Goal: Information Seeking & Learning: Learn about a topic

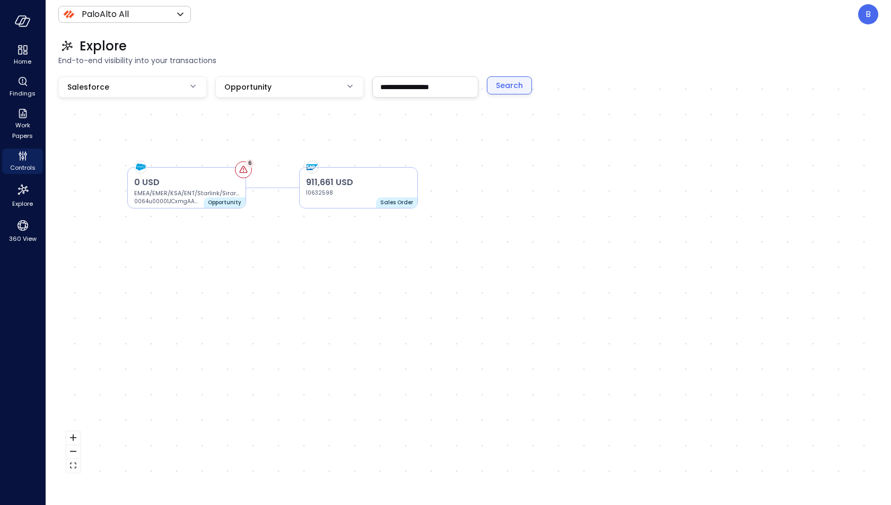
click at [511, 86] on div "Search" at bounding box center [509, 85] width 27 height 13
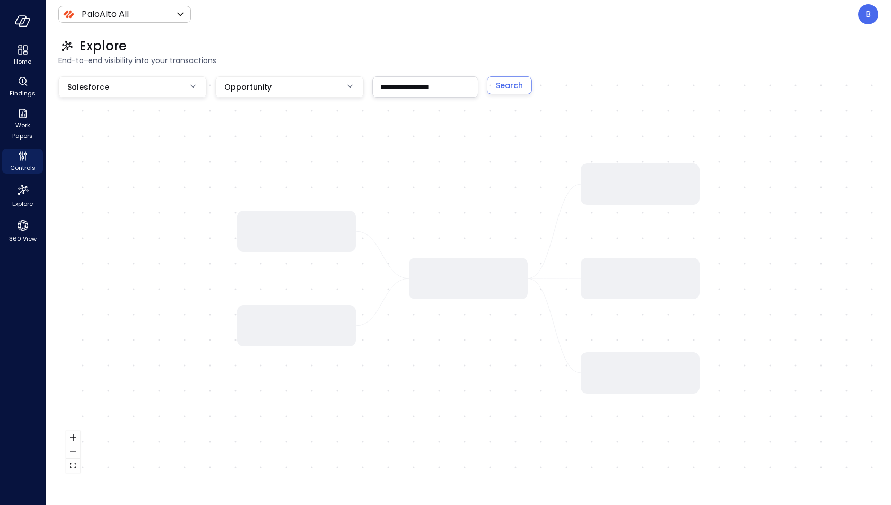
click at [415, 83] on input "**********" at bounding box center [425, 87] width 105 height 20
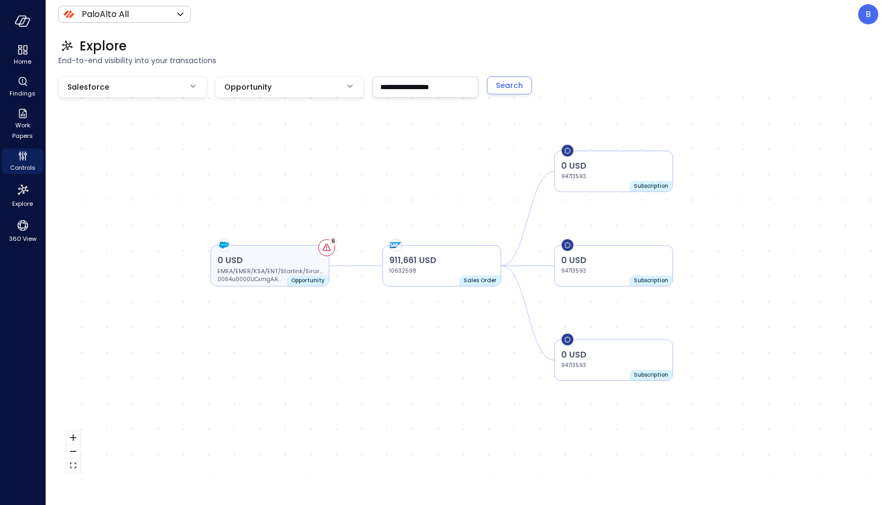
drag, startPoint x: 320, startPoint y: 265, endPoint x: 293, endPoint y: 255, distance: 29.0
click at [293, 255] on div "0 USD EMEA/EMER/KSA/ENT/Starlink/Sirar/nwc/esa 0064u00001JCxmgAAD Opportunity 6" at bounding box center [270, 265] width 119 height 41
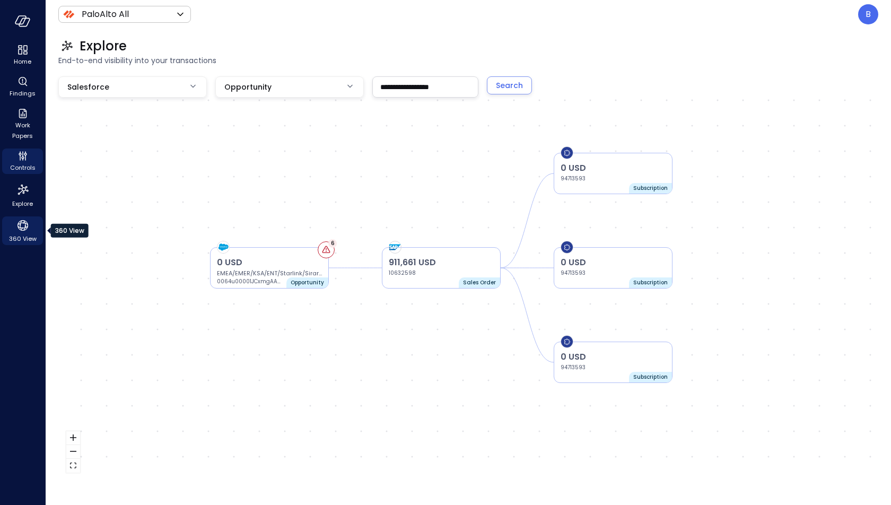
click at [31, 220] on div "360 View" at bounding box center [22, 230] width 41 height 29
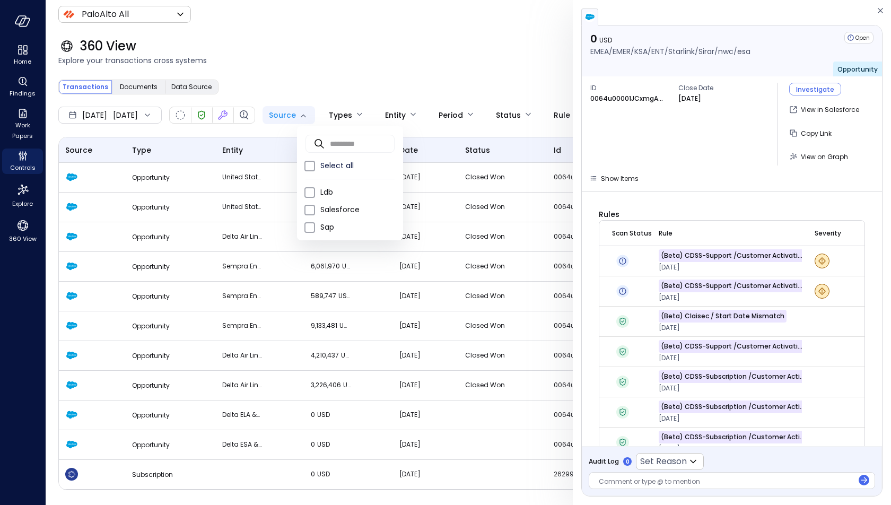
click at [314, 119] on body "Home Findings Work Papers Controls Explore 360 View PaloAlto All ******* ​ B 36…" at bounding box center [445, 252] width 891 height 505
click at [328, 222] on span "Sap" at bounding box center [357, 227] width 74 height 11
type input "***"
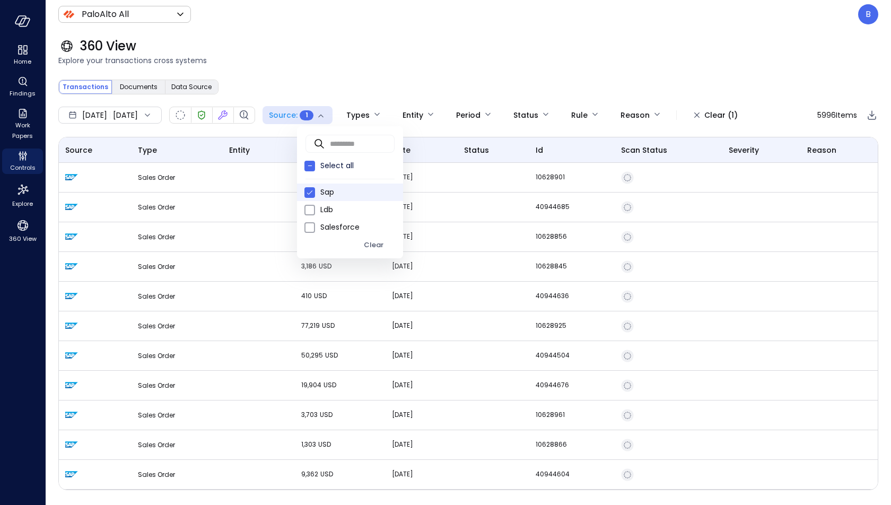
click at [354, 78] on div at bounding box center [445, 252] width 891 height 505
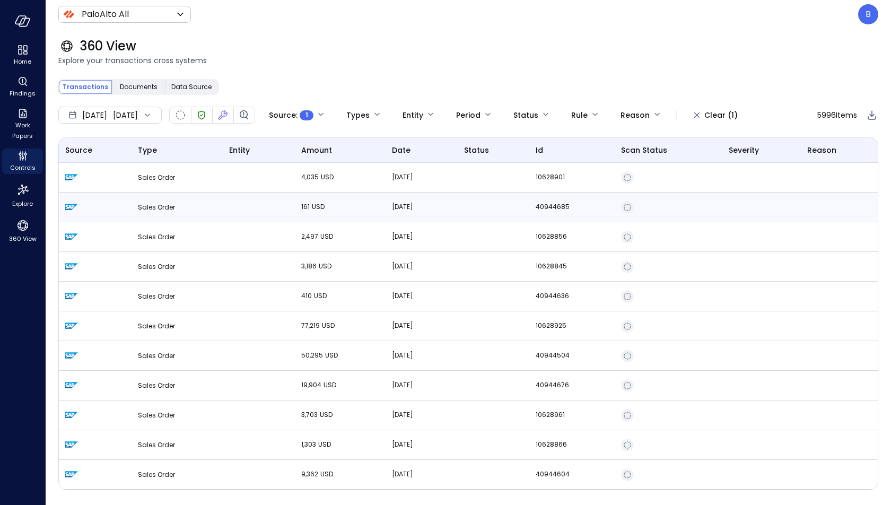
click at [167, 207] on span "Sales Order" at bounding box center [156, 207] width 37 height 9
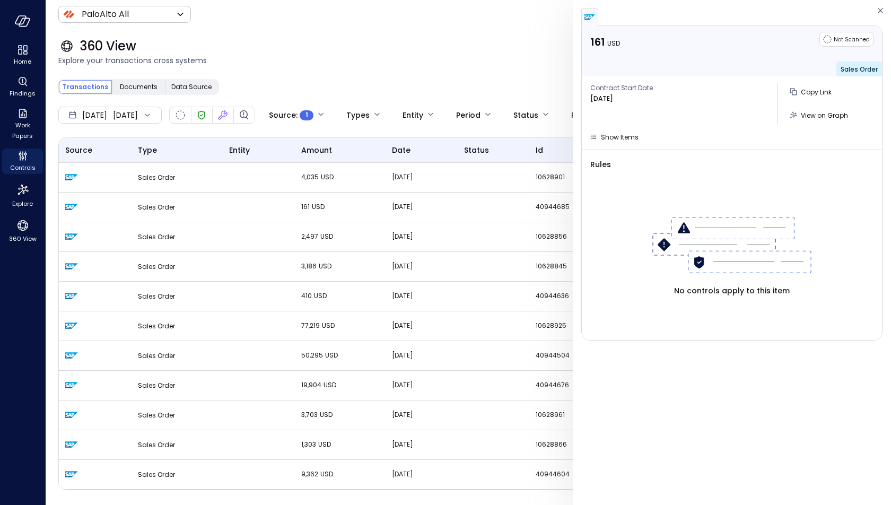
click at [153, 115] on div at bounding box center [145, 115] width 15 height 11
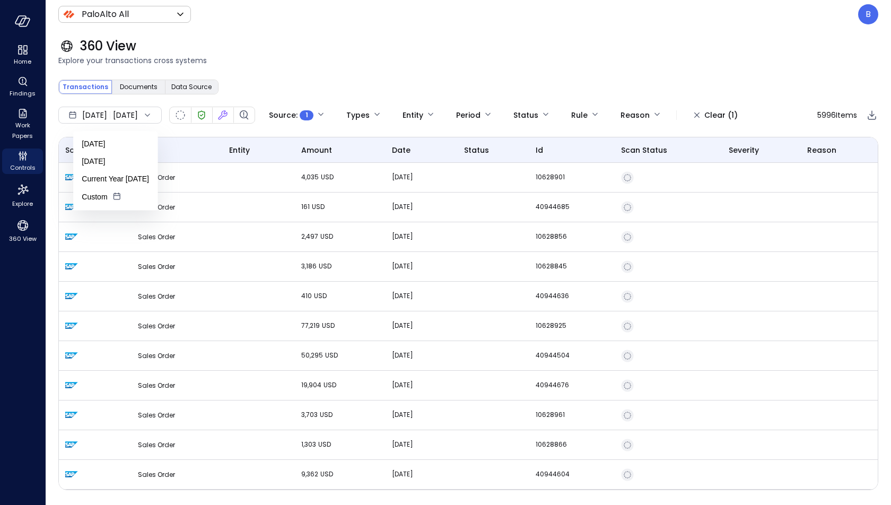
click at [153, 115] on div at bounding box center [145, 115] width 15 height 11
click at [291, 77] on div "Transactions Documents Data Source" at bounding box center [468, 86] width 820 height 21
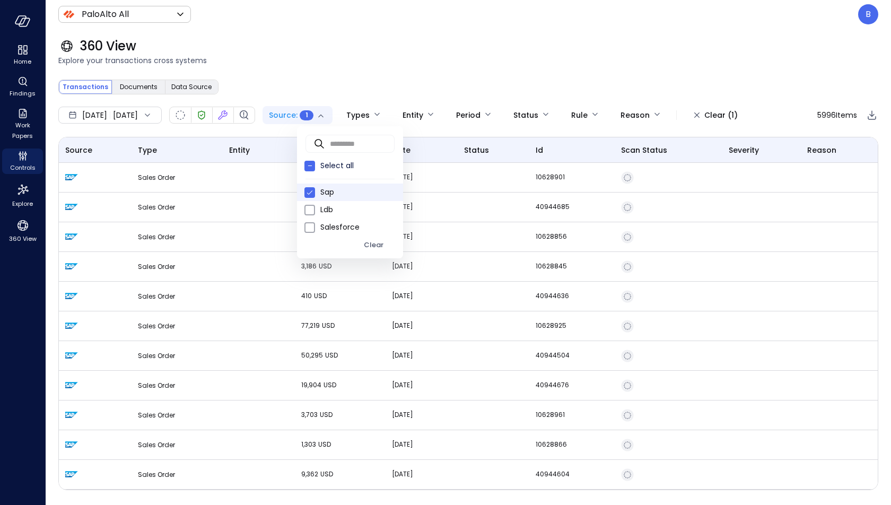
click at [316, 107] on body "Home Findings Work Papers Controls Explore 360 View PaloAlto All ******* ​ B 36…" at bounding box center [445, 252] width 891 height 505
click at [329, 194] on span "Sap" at bounding box center [357, 192] width 74 height 11
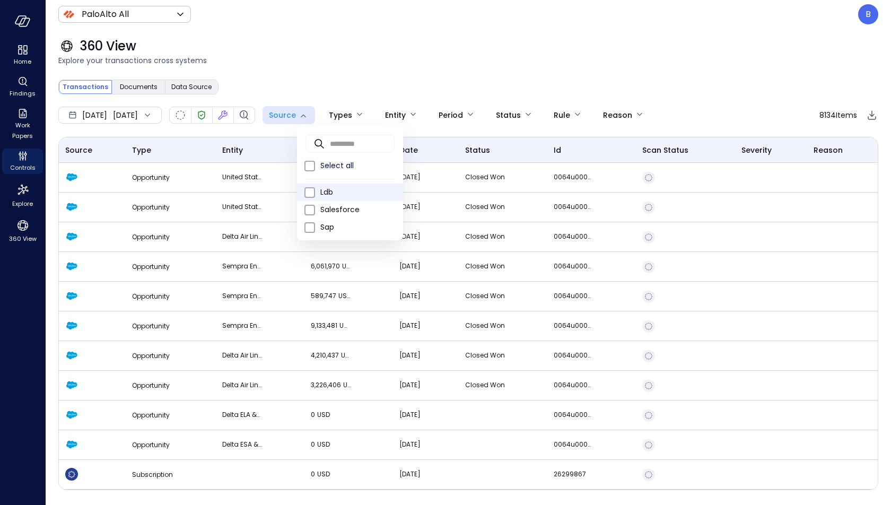
click at [344, 195] on span "Ldb" at bounding box center [357, 192] width 74 height 11
type input "***"
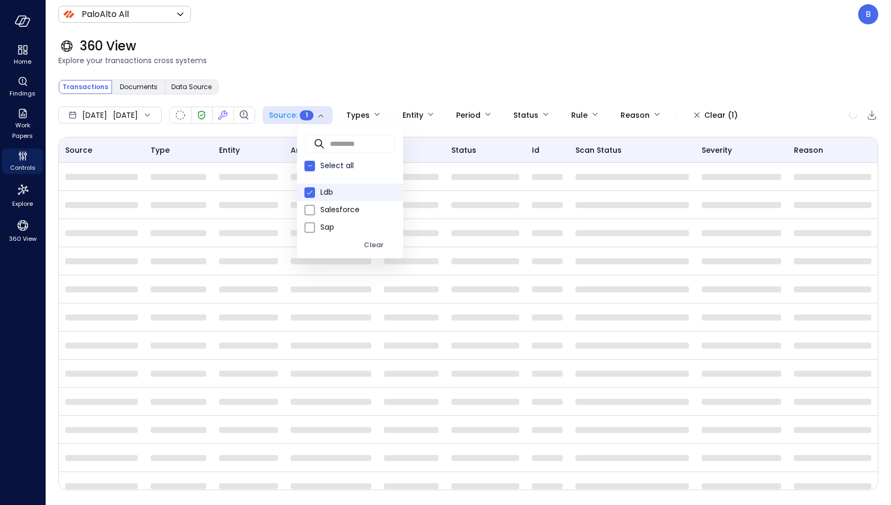
click at [353, 86] on div at bounding box center [445, 252] width 891 height 505
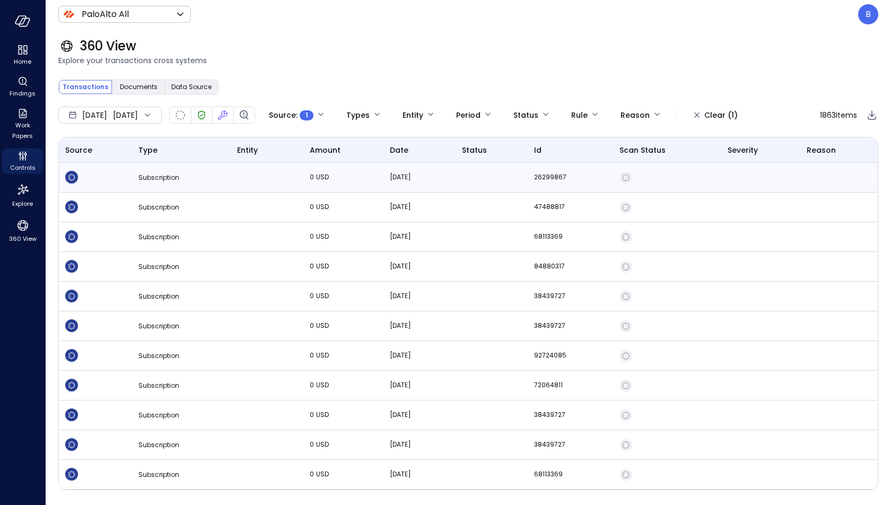
click at [217, 170] on td "Subscription" at bounding box center [181, 178] width 99 height 30
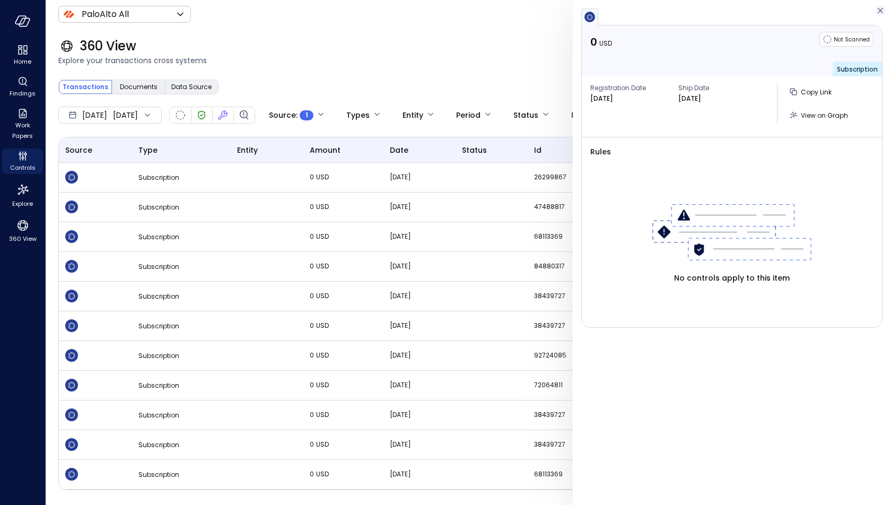
click at [878, 9] on icon "button" at bounding box center [880, 10] width 5 height 5
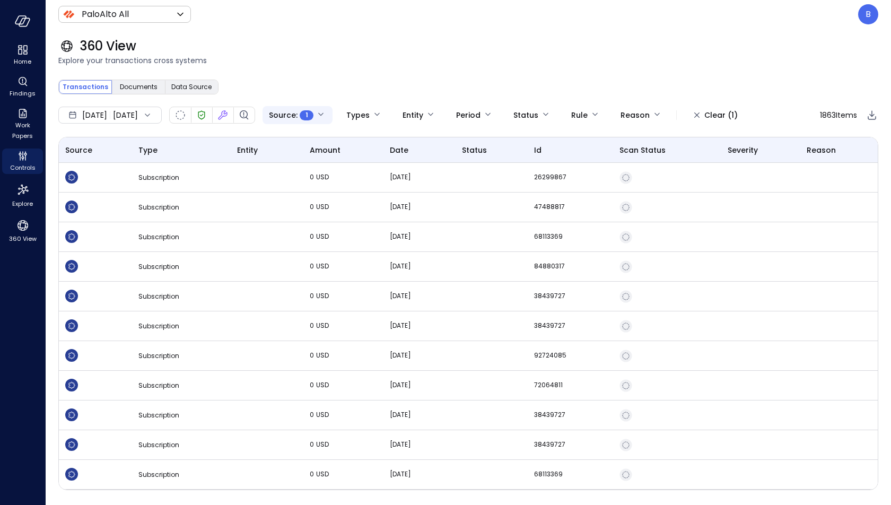
click at [338, 114] on body "Home Findings Work Papers Controls Explore 360 View PaloAlto All ******* ​ B 36…" at bounding box center [445, 252] width 891 height 505
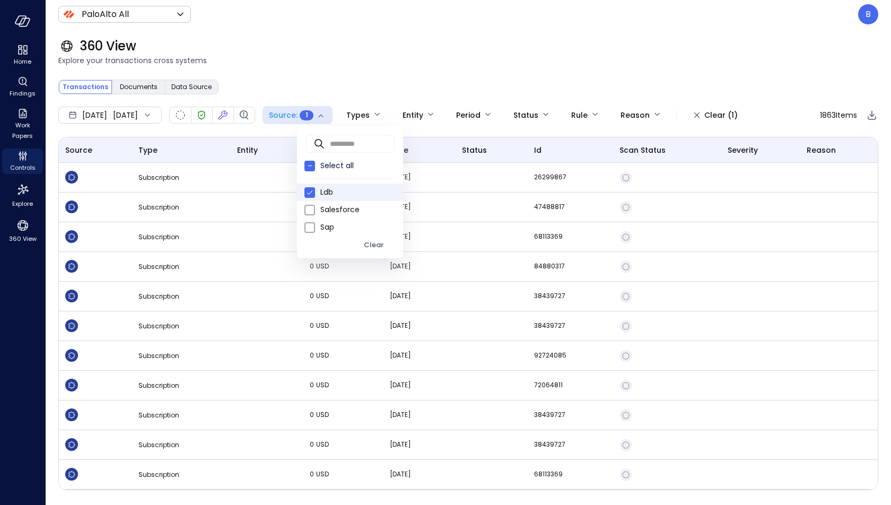
click at [311, 65] on div at bounding box center [445, 252] width 891 height 505
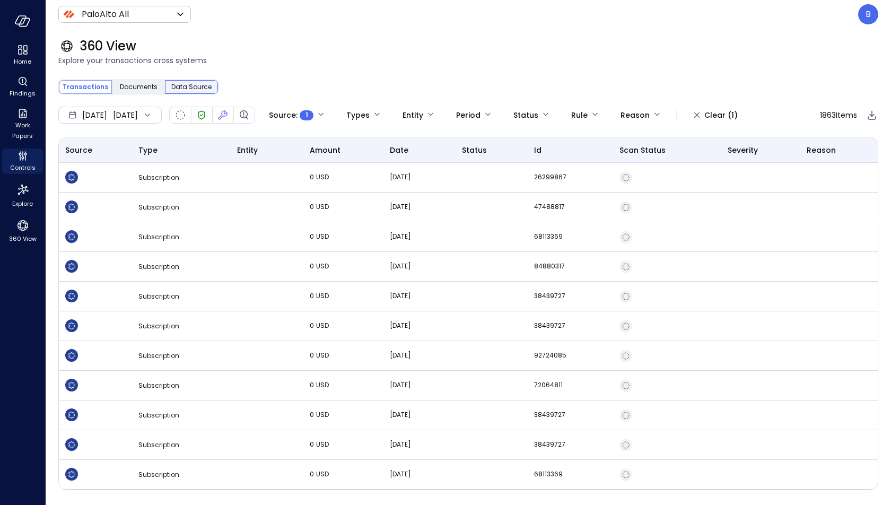
click at [203, 85] on span "Data Source" at bounding box center [191, 87] width 40 height 11
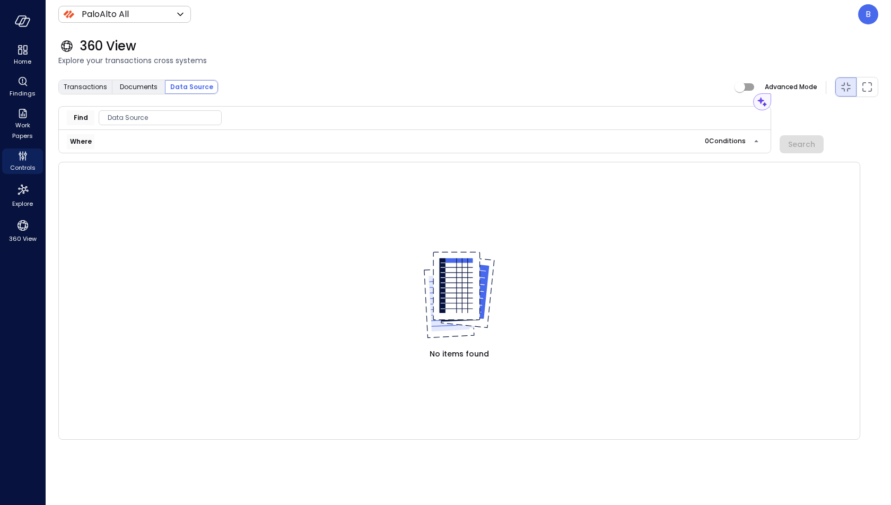
click at [130, 118] on span "Data Source" at bounding box center [160, 117] width 122 height 11
click at [138, 177] on div "Custom" at bounding box center [155, 182] width 112 height 19
click at [158, 206] on div "ERP" at bounding box center [155, 201] width 112 height 19
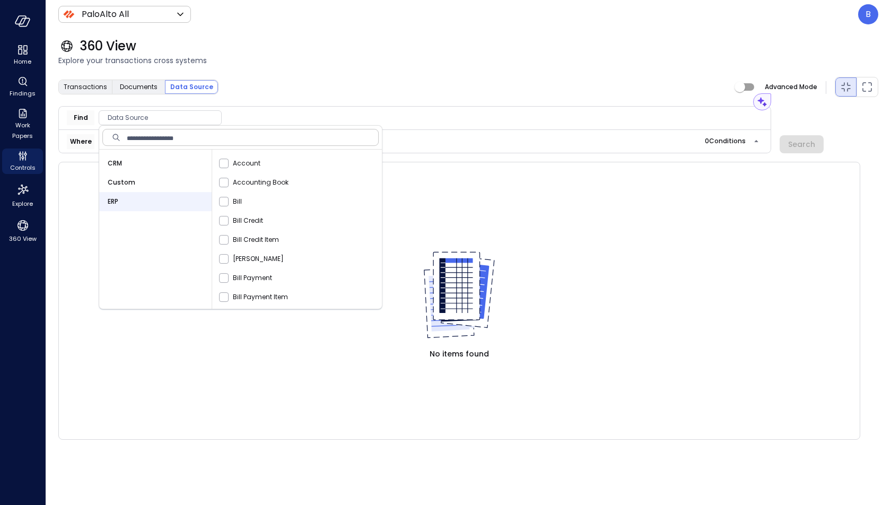
click at [162, 168] on div "CRM" at bounding box center [155, 163] width 112 height 19
click at [163, 181] on div "Custom" at bounding box center [155, 182] width 112 height 19
click at [159, 199] on div "ERP" at bounding box center [155, 201] width 112 height 19
click at [408, 72] on div "360 View Explore your transactions cross systems" at bounding box center [462, 52] width 833 height 47
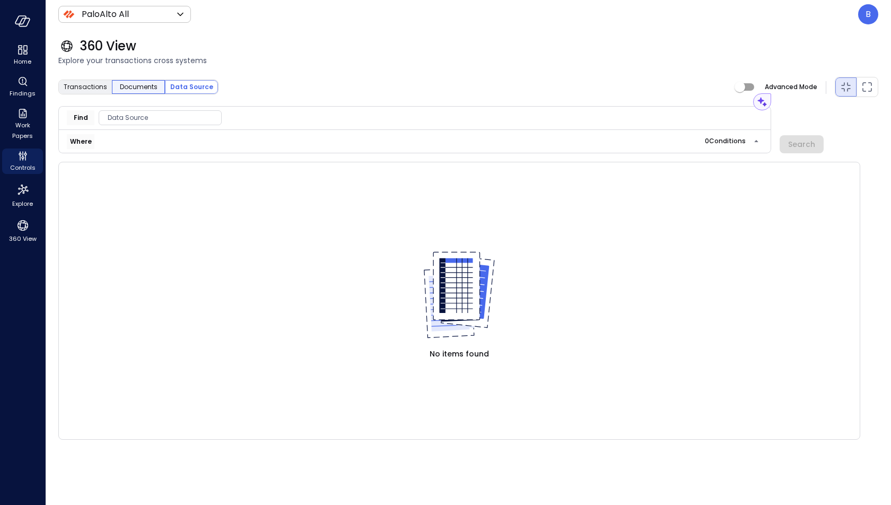
click at [133, 86] on span "Documents" at bounding box center [139, 87] width 38 height 11
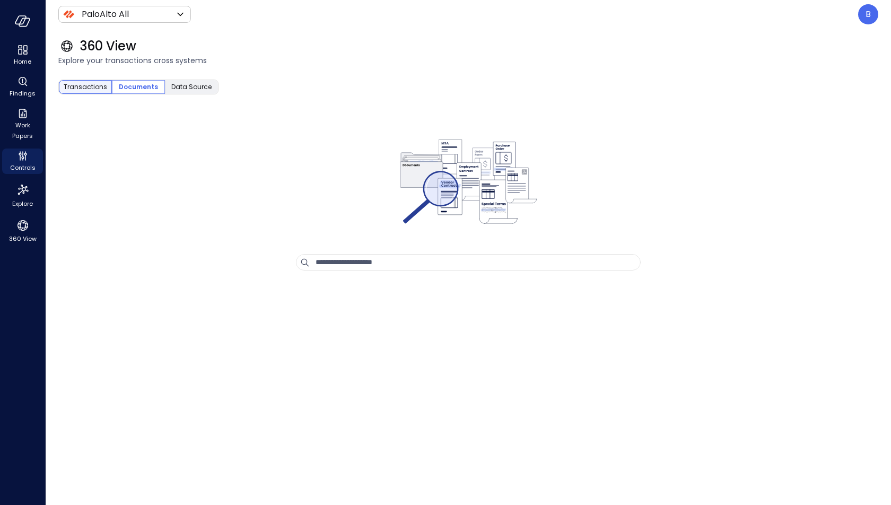
click at [85, 86] on span "Transactions" at bounding box center [85, 87] width 43 height 11
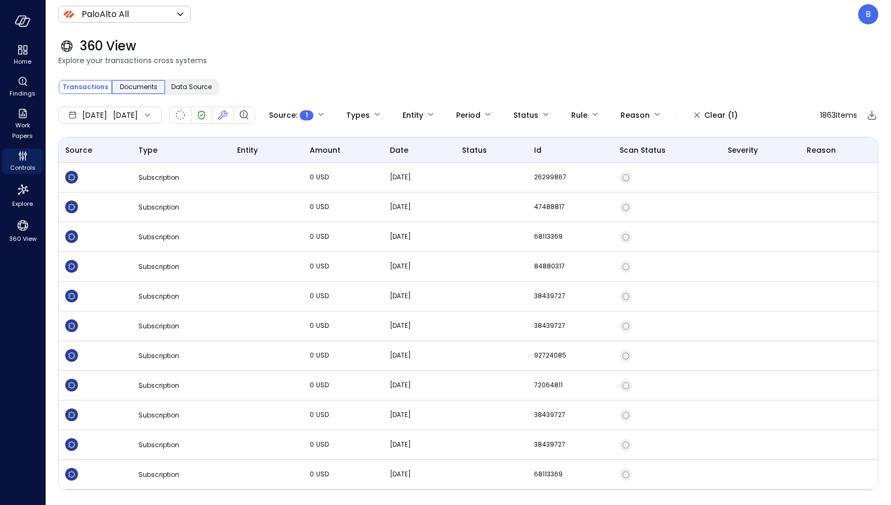
click at [128, 89] on span "Documents" at bounding box center [139, 87] width 38 height 11
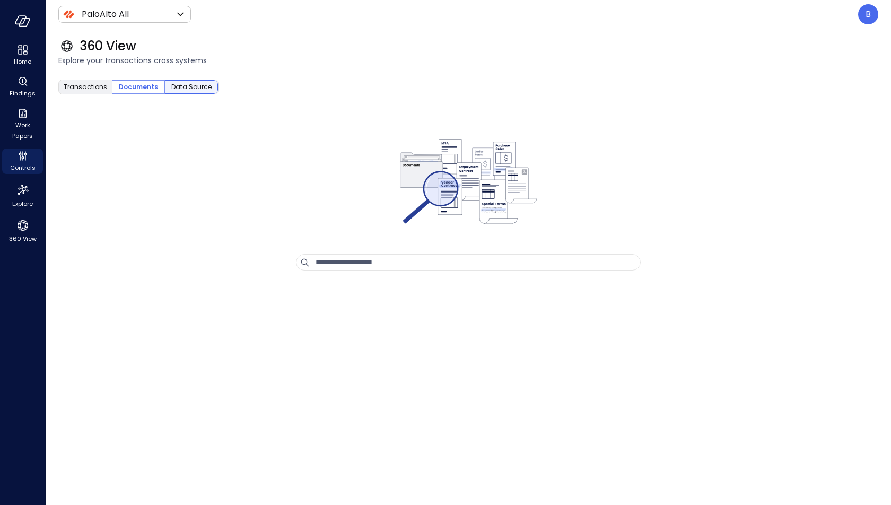
click at [199, 85] on span "Data Source" at bounding box center [191, 87] width 40 height 11
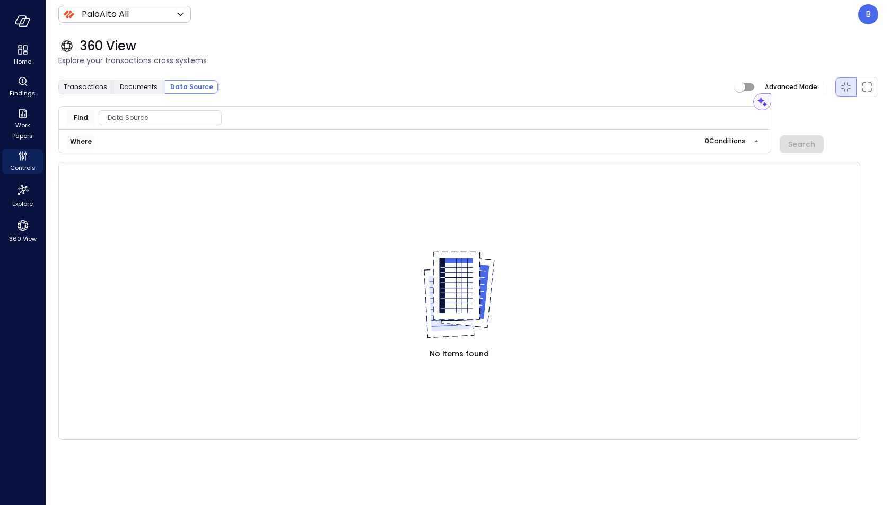
click at [146, 118] on span "Data Source" at bounding box center [160, 117] width 122 height 11
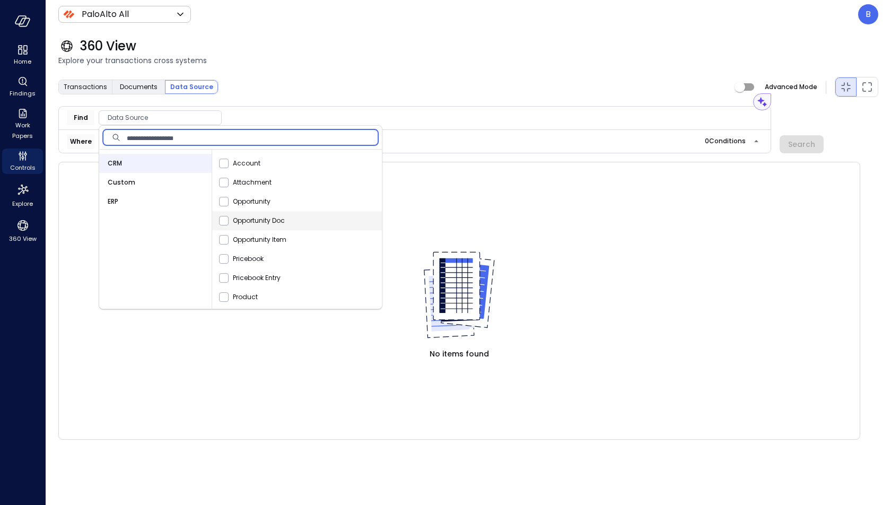
scroll to position [2, 0]
click at [31, 87] on div "Findings" at bounding box center [22, 86] width 41 height 25
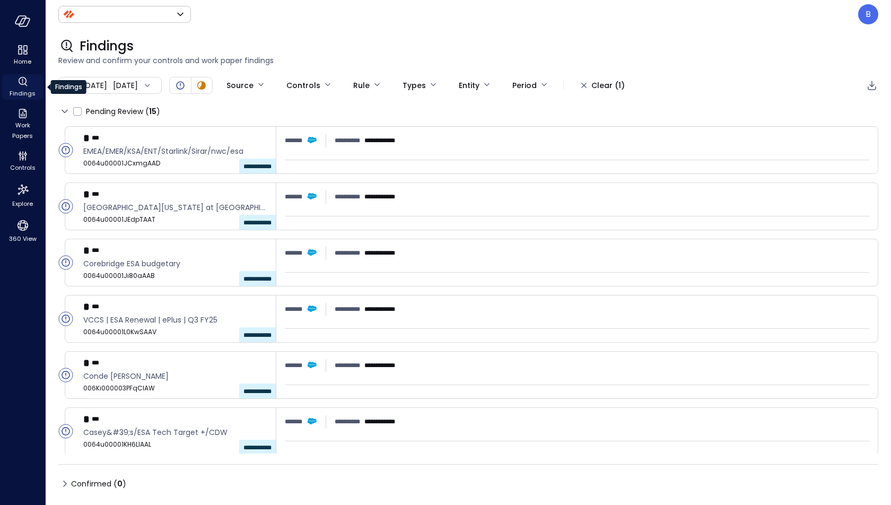
type input "*******"
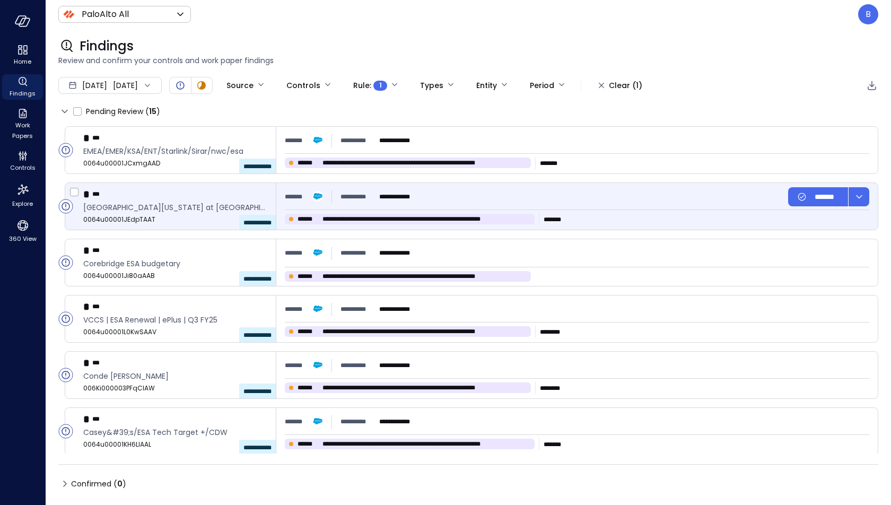
click at [367, 218] on span "**********" at bounding box center [426, 219] width 208 height 11
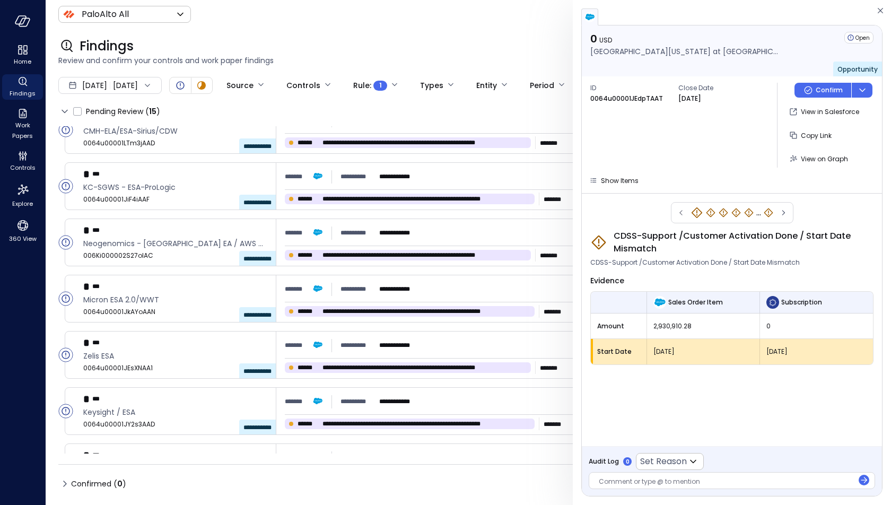
scroll to position [507, 0]
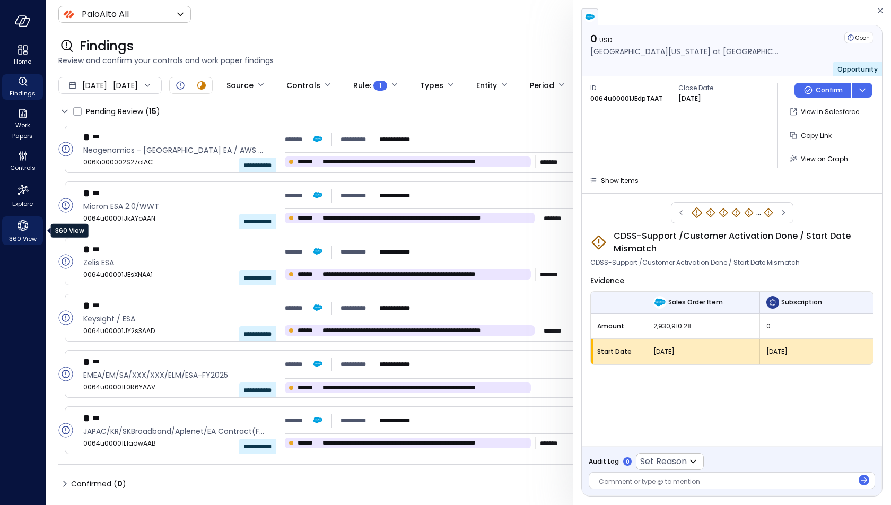
click at [25, 217] on div "360 View" at bounding box center [22, 230] width 41 height 29
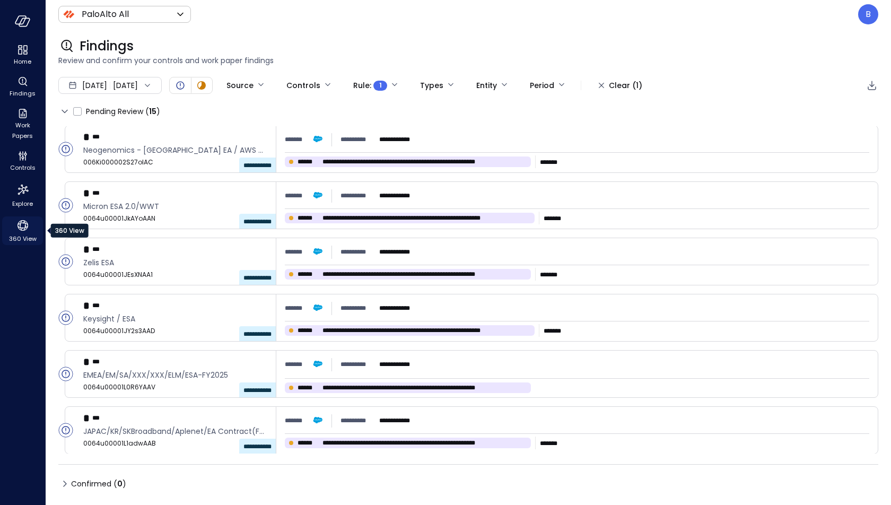
click at [20, 233] on span "360 View" at bounding box center [23, 238] width 28 height 11
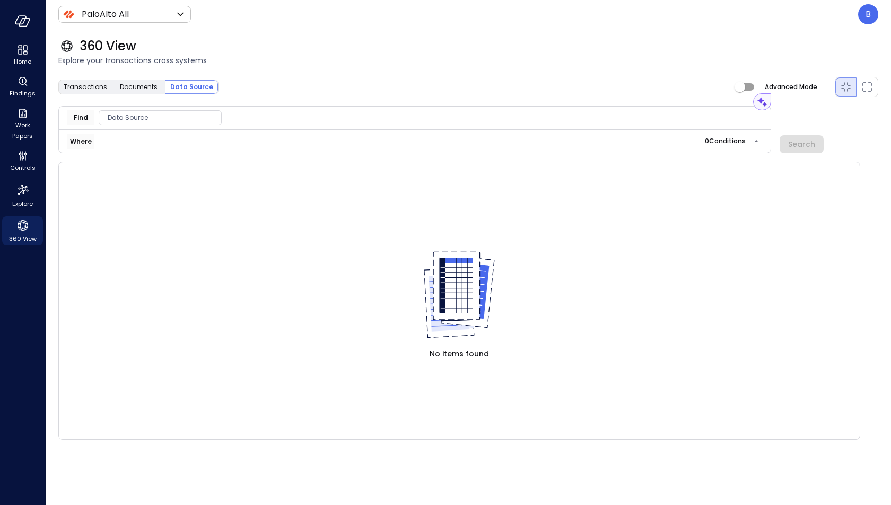
click at [135, 117] on span "Data Source" at bounding box center [160, 117] width 122 height 11
click at [142, 180] on div "Custom" at bounding box center [155, 182] width 112 height 19
click at [232, 163] on span "Subscription" at bounding box center [251, 163] width 45 height 11
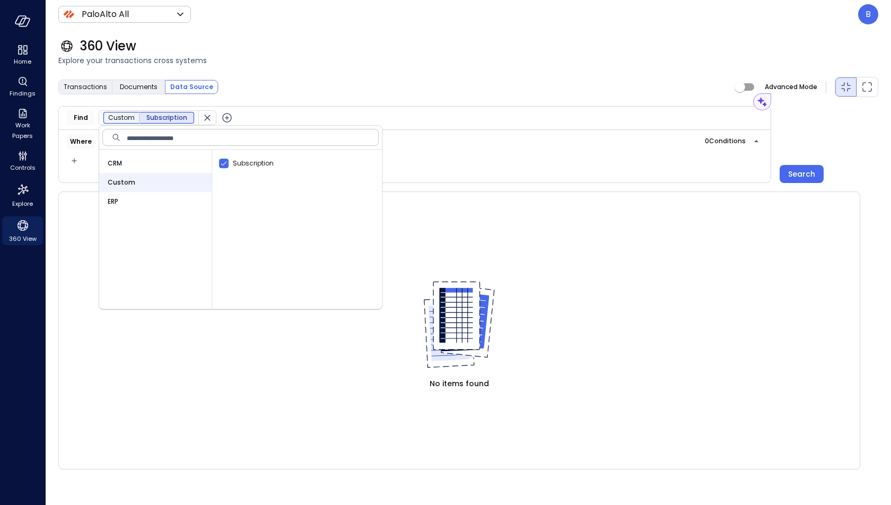
click at [275, 83] on div "Transactions Documents Data Source Advanced Mode" at bounding box center [468, 86] width 820 height 21
click at [116, 139] on div "Where 0 Condition s" at bounding box center [415, 141] width 696 height 15
click at [222, 116] on icon "button" at bounding box center [226, 117] width 13 height 13
click at [276, 121] on span "Data Source" at bounding box center [316, 117] width 122 height 11
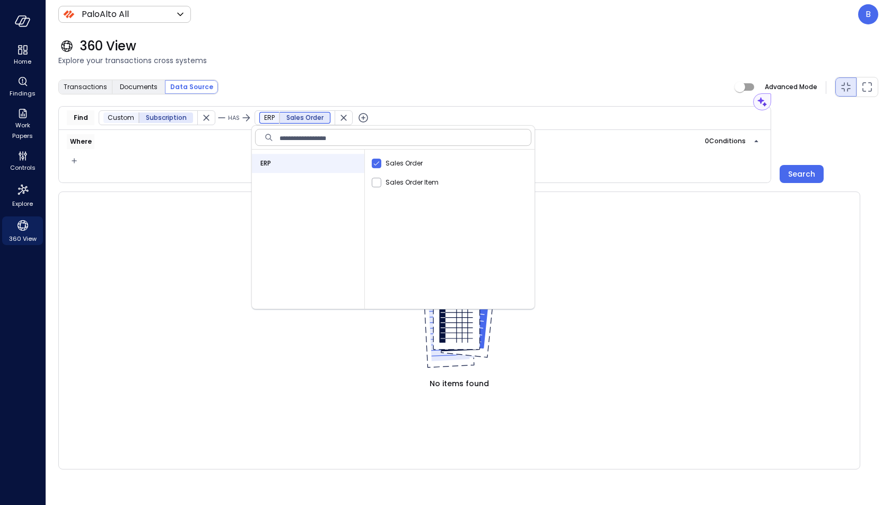
click at [217, 284] on div "No items found" at bounding box center [459, 330] width 802 height 278
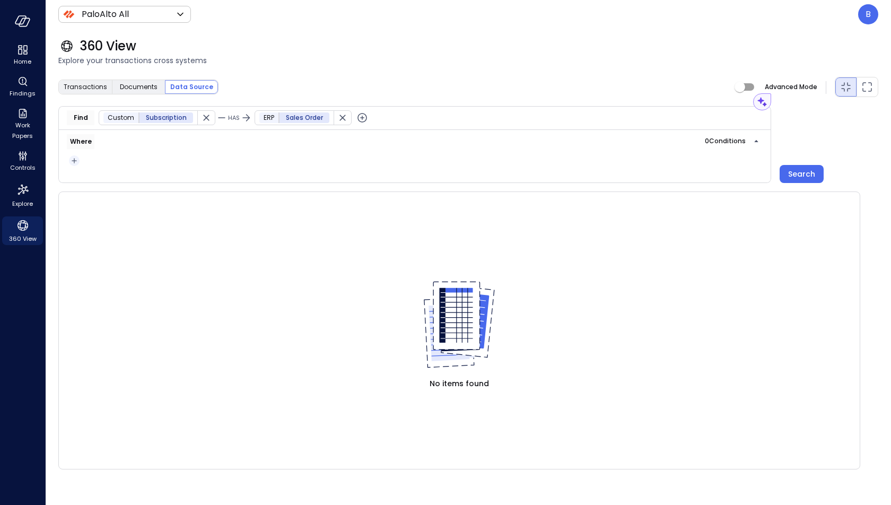
click at [75, 157] on icon "button" at bounding box center [74, 160] width 11 height 13
click at [99, 179] on li "Condition" at bounding box center [94, 179] width 53 height 13
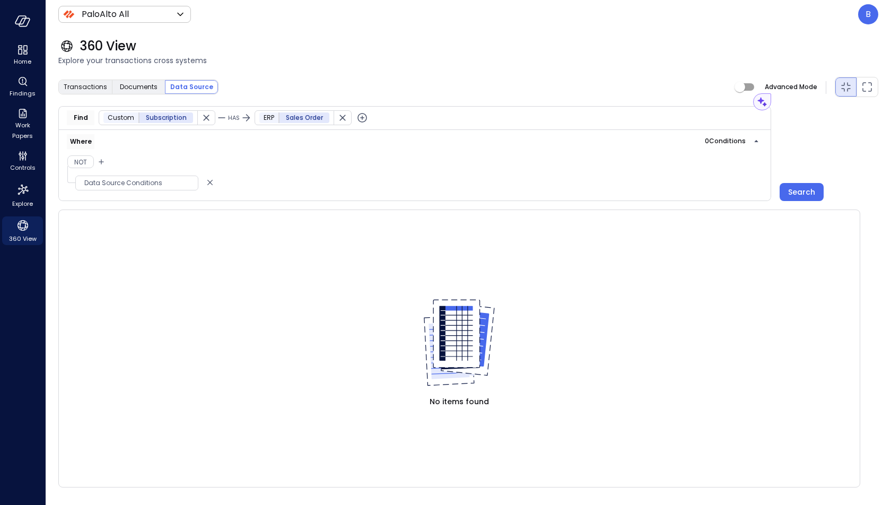
click at [141, 183] on span "Data Source Conditions" at bounding box center [137, 183] width 122 height 11
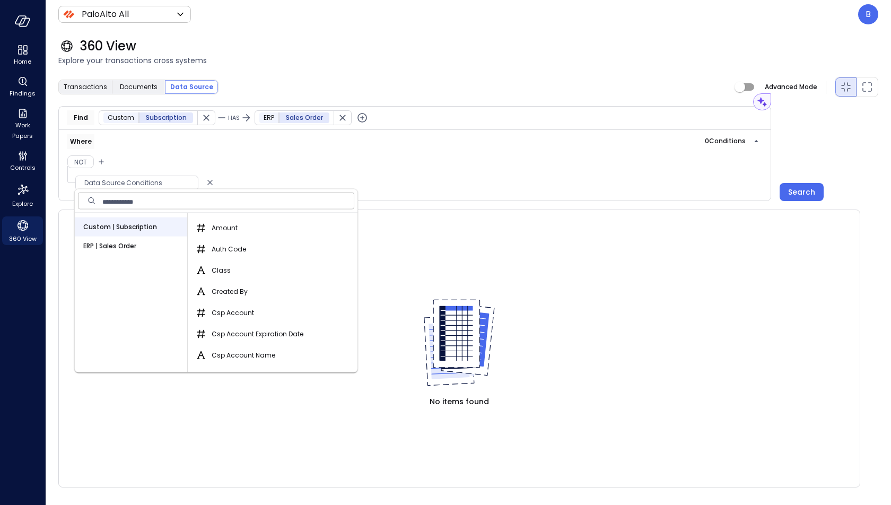
click at [146, 226] on span "Custom | Subscription" at bounding box center [120, 227] width 74 height 11
click at [249, 248] on div "Auth Code" at bounding box center [274, 249] width 165 height 21
click at [206, 199] on input "text" at bounding box center [228, 200] width 252 height 21
click at [120, 243] on span "ERP | Sales Order" at bounding box center [109, 246] width 53 height 11
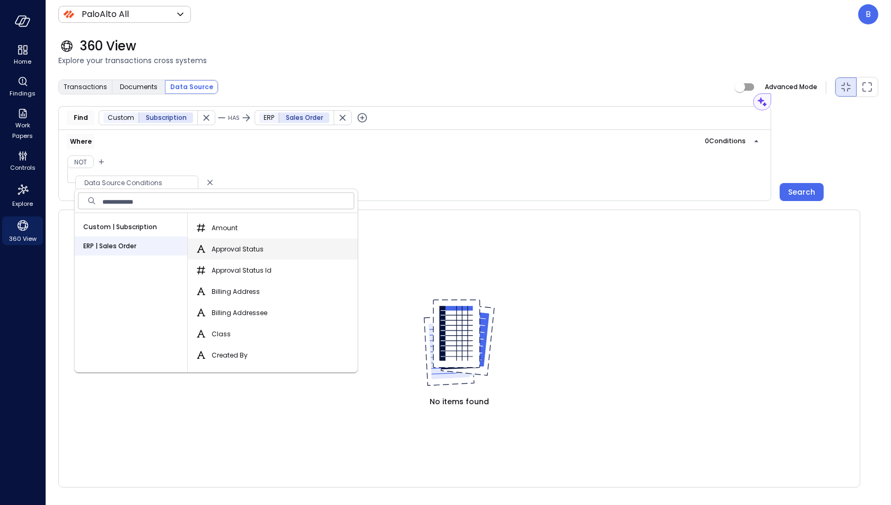
click at [214, 243] on label "Approval Status" at bounding box center [229, 249] width 69 height 13
click at [207, 243] on button "Approval Status" at bounding box center [201, 249] width 13 height 13
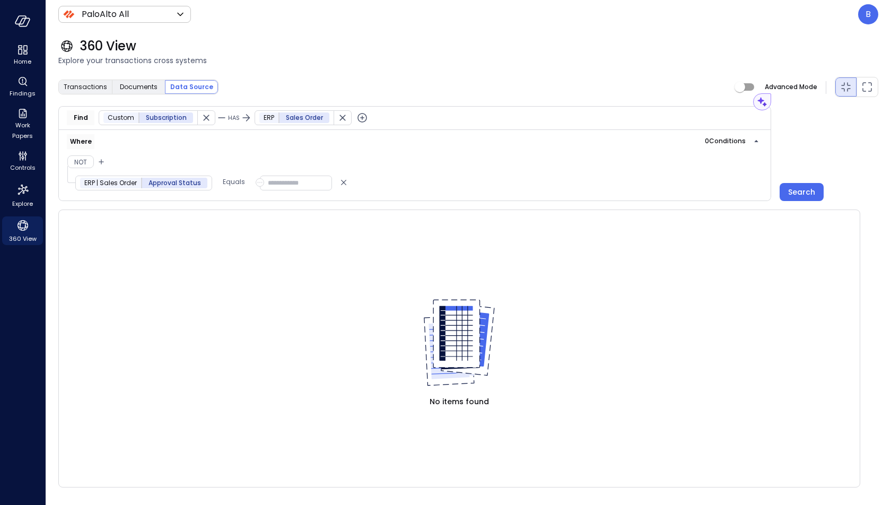
click at [297, 179] on input "text" at bounding box center [296, 183] width 72 height 15
click at [256, 180] on icon "button" at bounding box center [259, 182] width 7 height 13
click at [292, 220] on li "Field" at bounding box center [314, 217] width 117 height 17
click at [334, 178] on span "Data Source Conditions" at bounding box center [321, 183] width 122 height 11
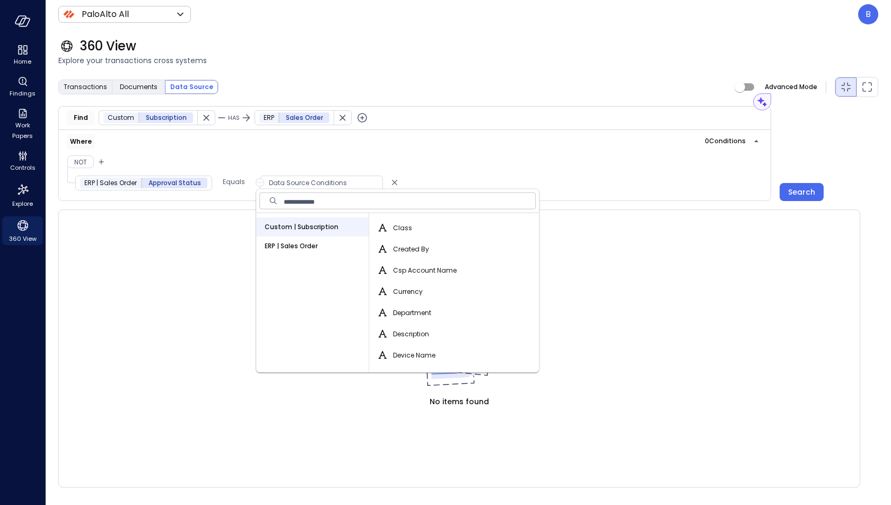
click at [317, 243] on span "ERP | Sales Order" at bounding box center [291, 246] width 53 height 11
click at [400, 265] on span "Class" at bounding box center [402, 270] width 19 height 11
click at [389, 265] on button "Class" at bounding box center [382, 270] width 13 height 13
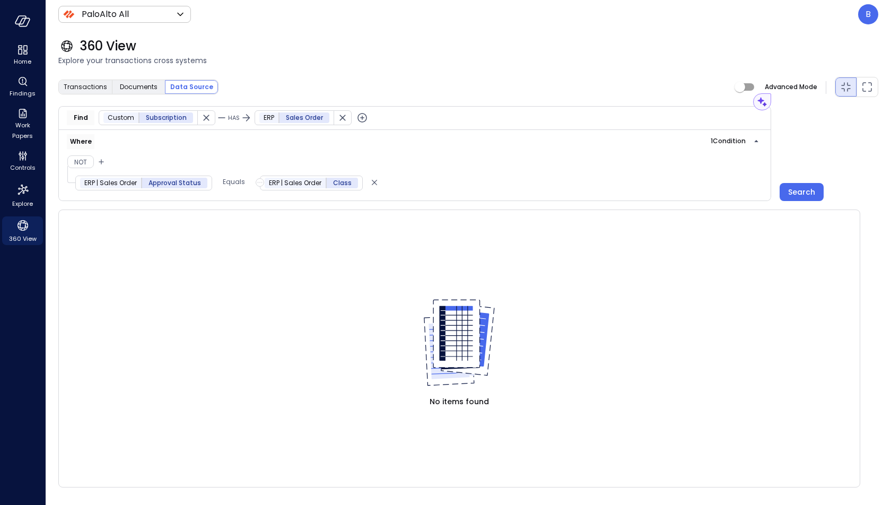
click at [335, 183] on span "Class" at bounding box center [342, 183] width 19 height 11
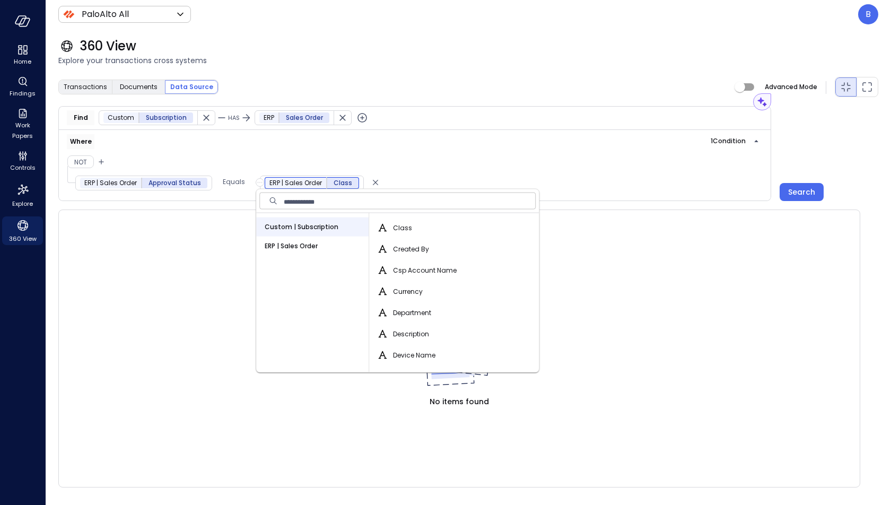
click at [328, 245] on div "ERP | Sales Order" at bounding box center [312, 246] width 112 height 19
click at [330, 228] on span "Custom | Subscription" at bounding box center [302, 227] width 74 height 11
click at [410, 291] on span "Currency" at bounding box center [408, 291] width 30 height 11
click at [389, 291] on button "Currency" at bounding box center [382, 291] width 13 height 13
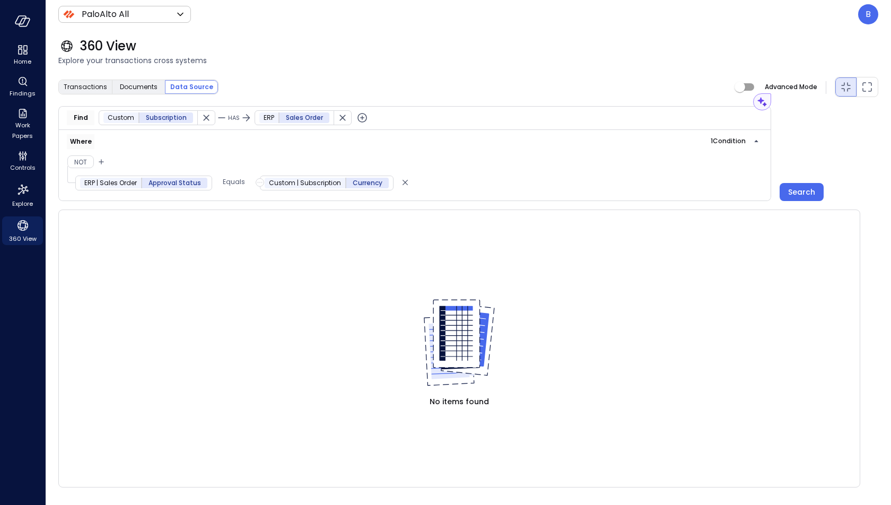
click at [338, 183] on div "Custom | Subscription" at bounding box center [305, 183] width 81 height 11
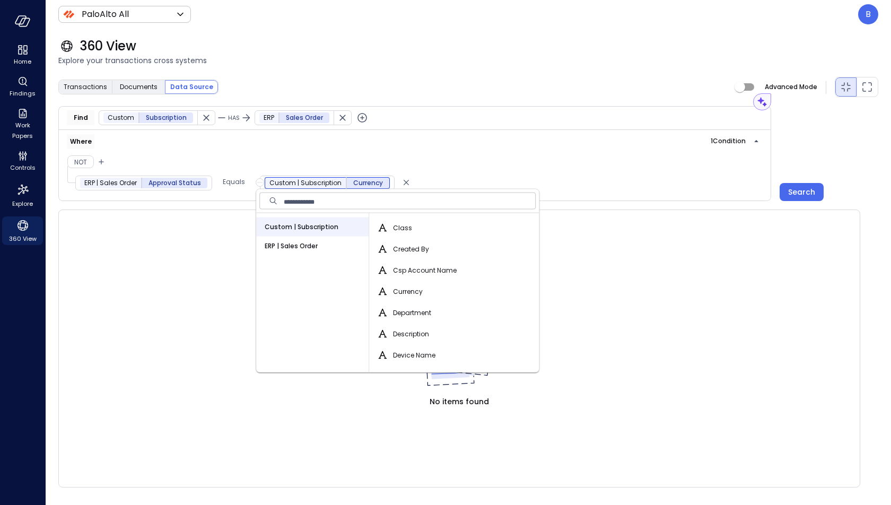
click at [202, 249] on table at bounding box center [459, 250] width 801 height 80
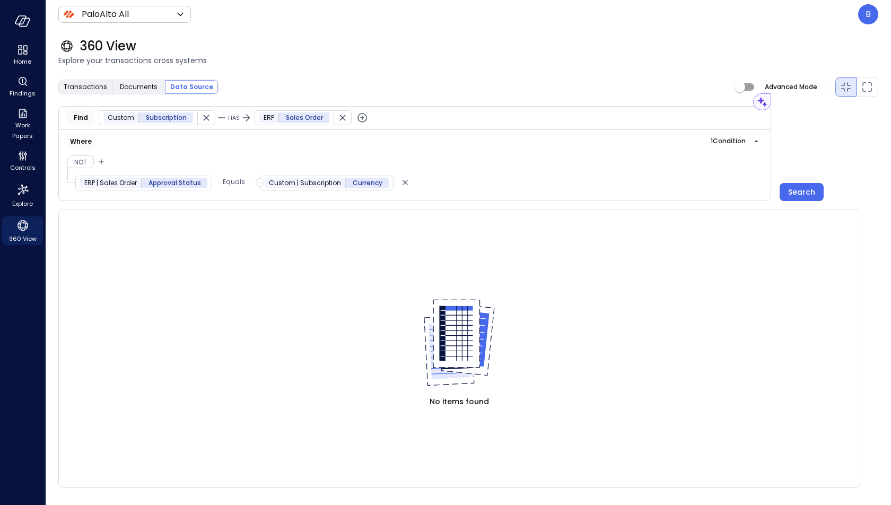
click at [256, 186] on icon "button" at bounding box center [259, 182] width 7 height 13
click at [238, 245] on div at bounding box center [445, 252] width 891 height 505
click at [132, 184] on span "ERP | Sales Order" at bounding box center [110, 183] width 52 height 11
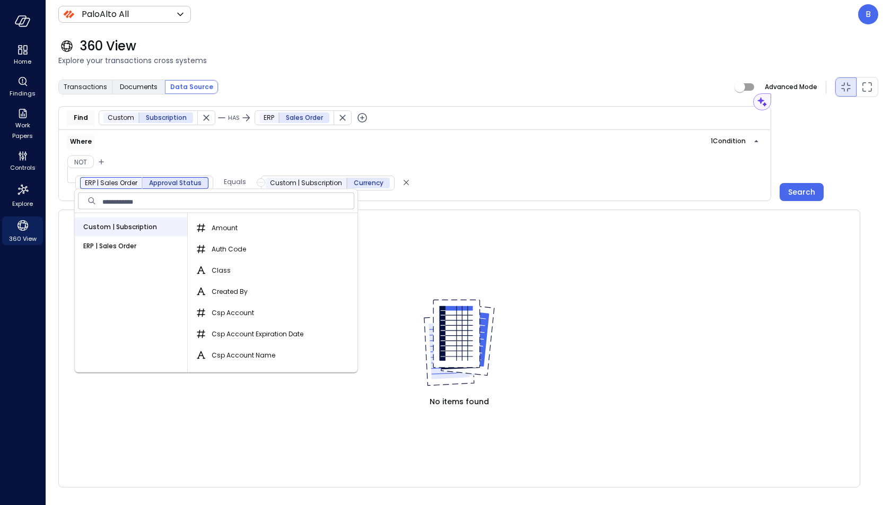
click at [183, 147] on div "Where 1 Condition" at bounding box center [415, 141] width 696 height 15
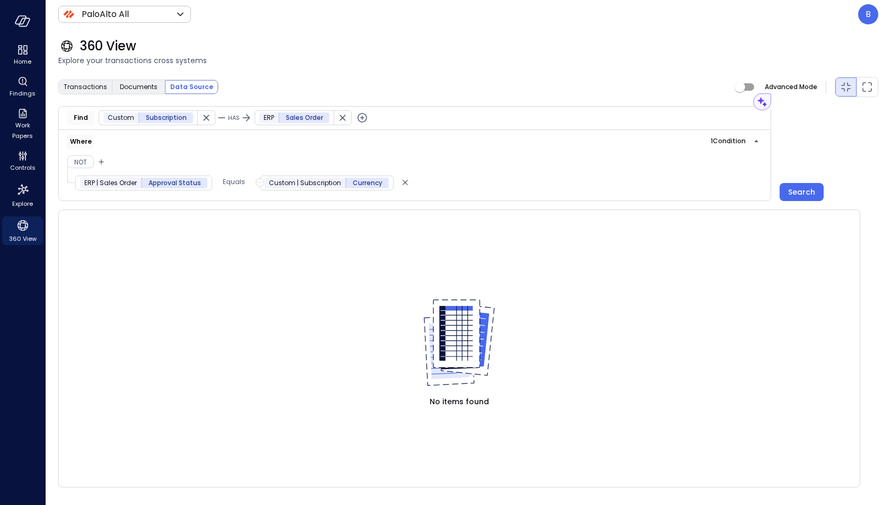
click at [198, 121] on button "button" at bounding box center [206, 118] width 17 height 14
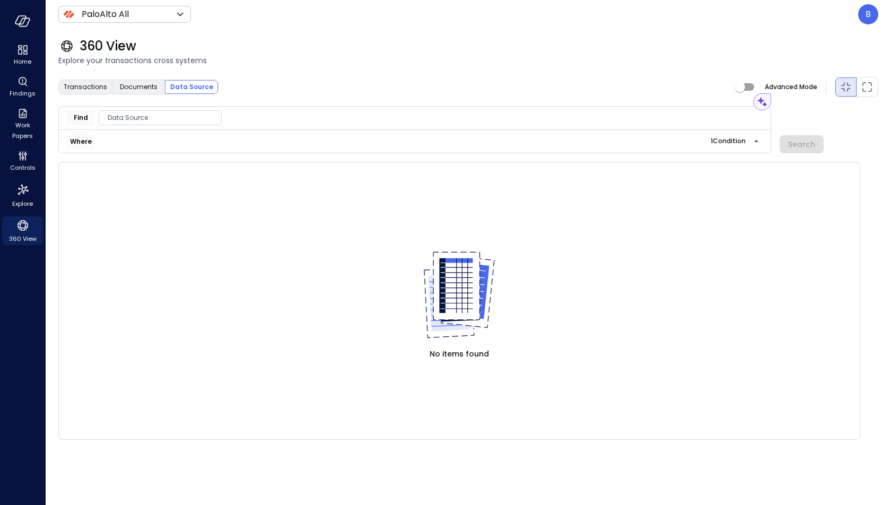
click at [188, 119] on span "Data Source" at bounding box center [160, 117] width 122 height 11
click at [142, 204] on div "ERP" at bounding box center [155, 201] width 112 height 19
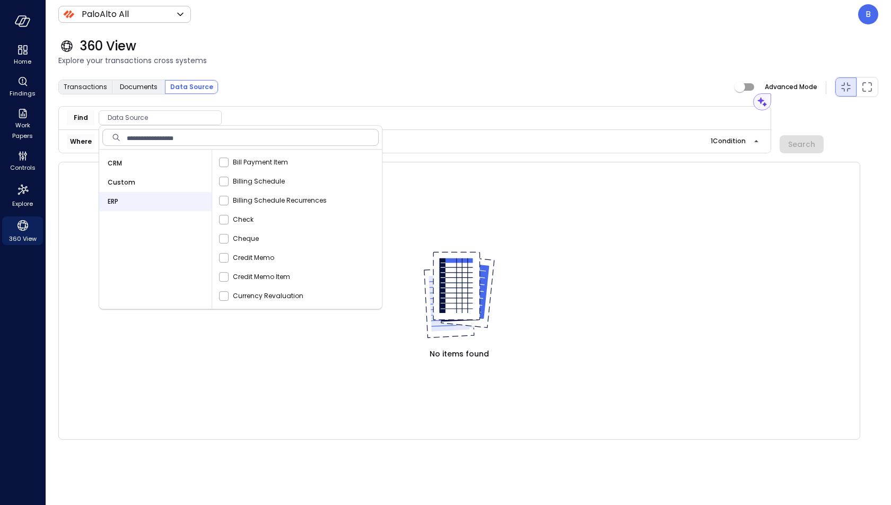
scroll to position [181, 0]
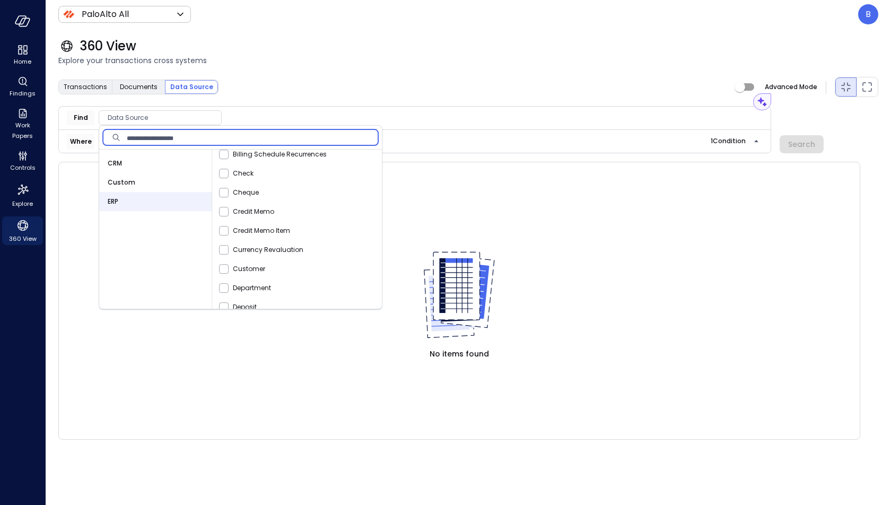
click at [271, 142] on input "text" at bounding box center [253, 137] width 252 height 21
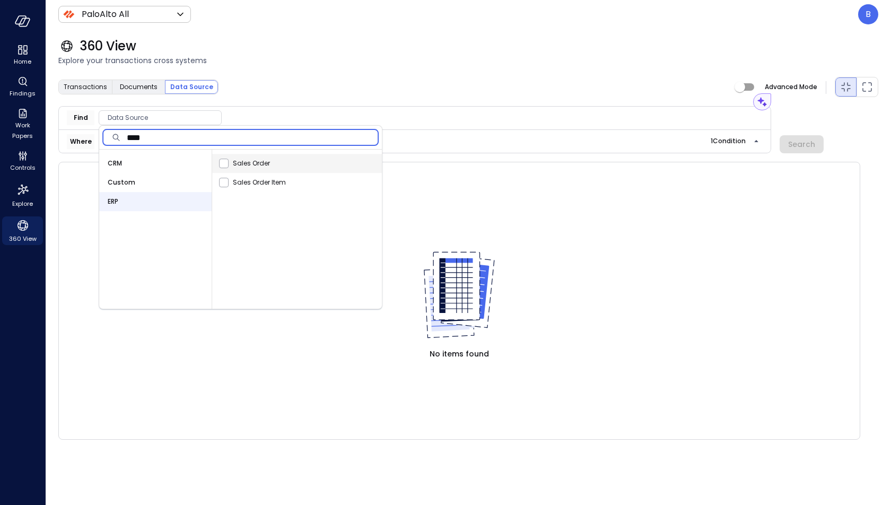
type input "****"
click at [259, 165] on span "Sales Order" at bounding box center [251, 163] width 37 height 11
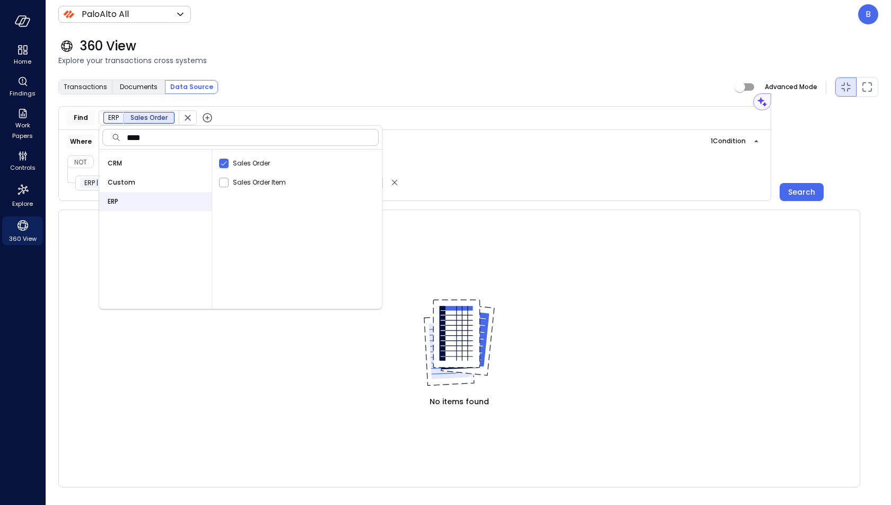
click at [86, 278] on table at bounding box center [459, 250] width 801 height 80
click at [200, 181] on div "Approval Status" at bounding box center [174, 183] width 66 height 11
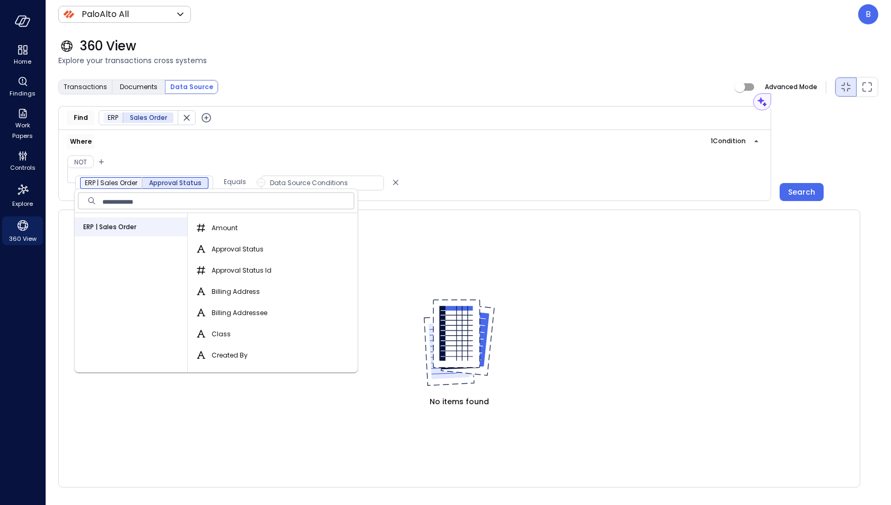
click at [250, 201] on input "text" at bounding box center [228, 200] width 252 height 21
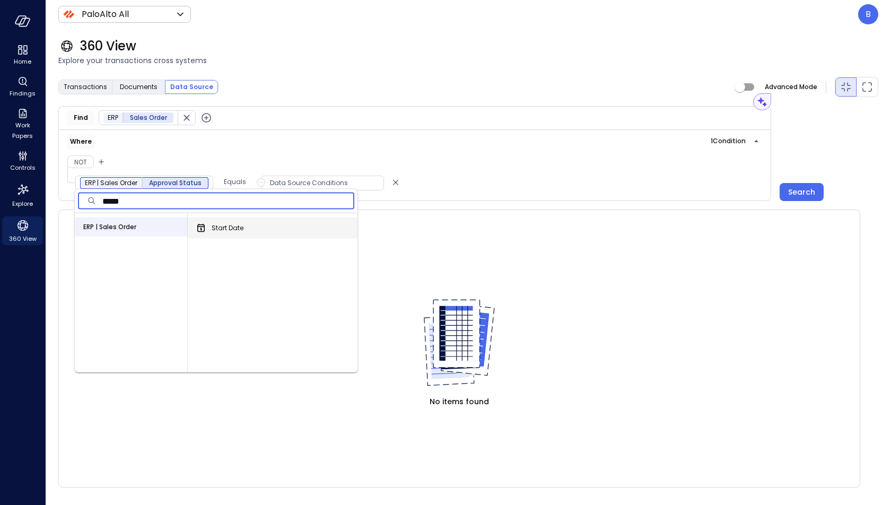
type input "*****"
click at [250, 223] on div "Start Date" at bounding box center [274, 227] width 165 height 21
click at [232, 225] on span "Start Date" at bounding box center [228, 228] width 32 height 11
click at [207, 225] on button "Start Date" at bounding box center [201, 228] width 13 height 13
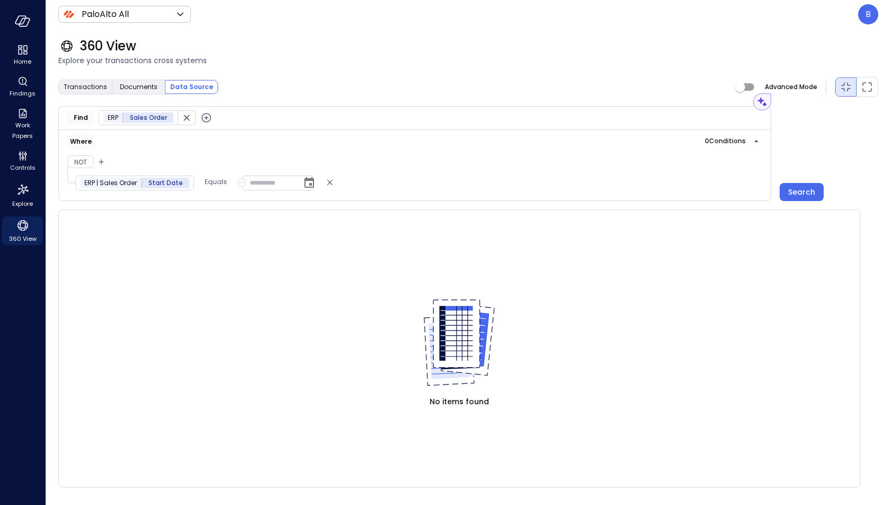
click at [241, 182] on icon "button" at bounding box center [241, 182] width 1 height 1
click at [265, 220] on li "Field" at bounding box center [295, 217] width 117 height 17
click at [300, 178] on span "Data Source Conditions" at bounding box center [303, 183] width 122 height 11
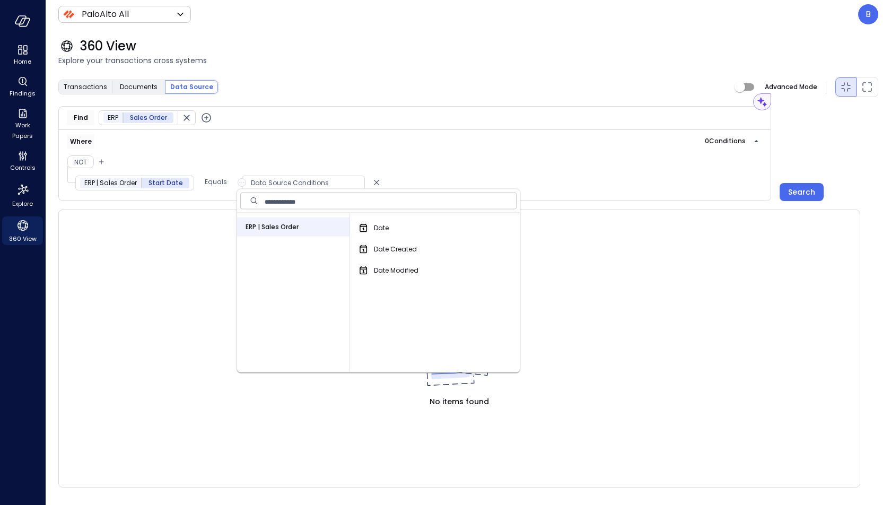
click at [227, 222] on table at bounding box center [459, 250] width 801 height 80
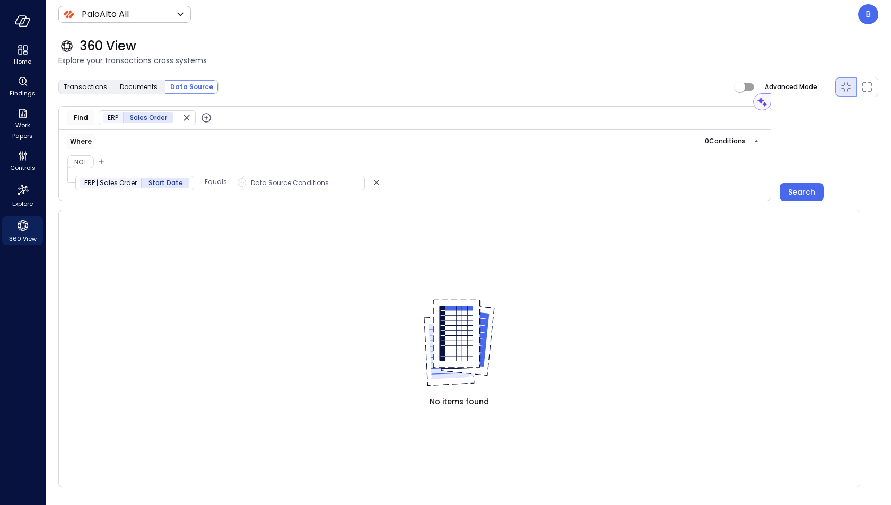
click at [238, 179] on icon "button" at bounding box center [241, 182] width 7 height 13
click at [264, 223] on li "Field" at bounding box center [295, 217] width 117 height 17
click at [262, 185] on span "Data Source Conditions" at bounding box center [303, 183] width 122 height 11
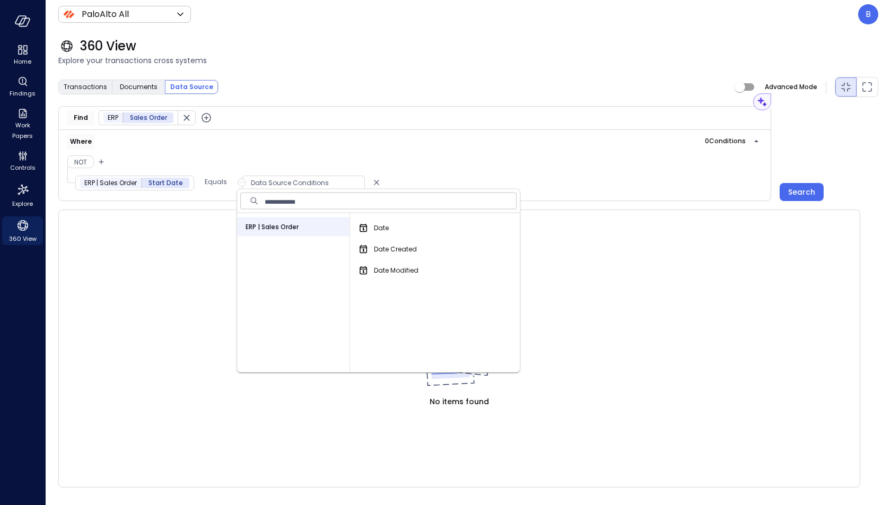
click at [238, 182] on icon "button" at bounding box center [241, 182] width 7 height 13
click at [259, 233] on span "Function" at bounding box center [259, 235] width 28 height 11
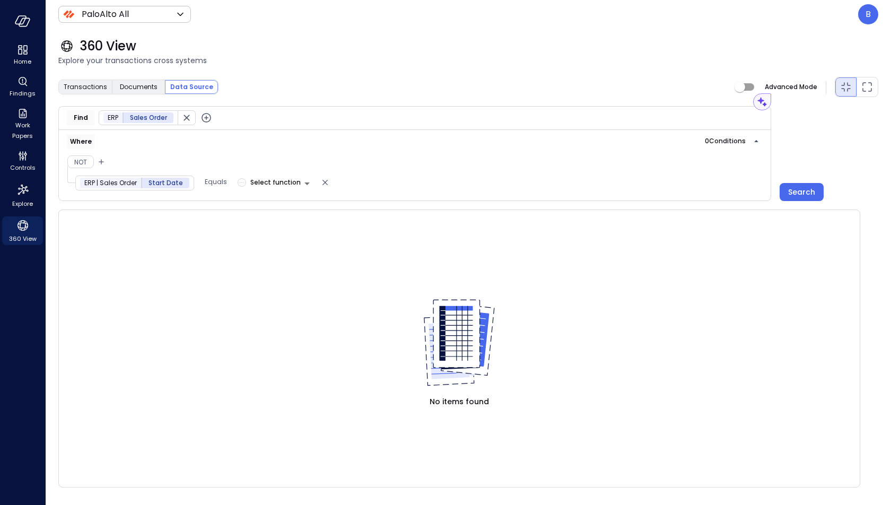
click at [299, 181] on body "Home Findings Work Papers Controls Explore 360 View PaloAlto All ******* ​ B 36…" at bounding box center [445, 252] width 891 height 505
click at [322, 179] on div at bounding box center [445, 252] width 891 height 505
click at [320, 179] on icon "Delete" at bounding box center [325, 182] width 11 height 13
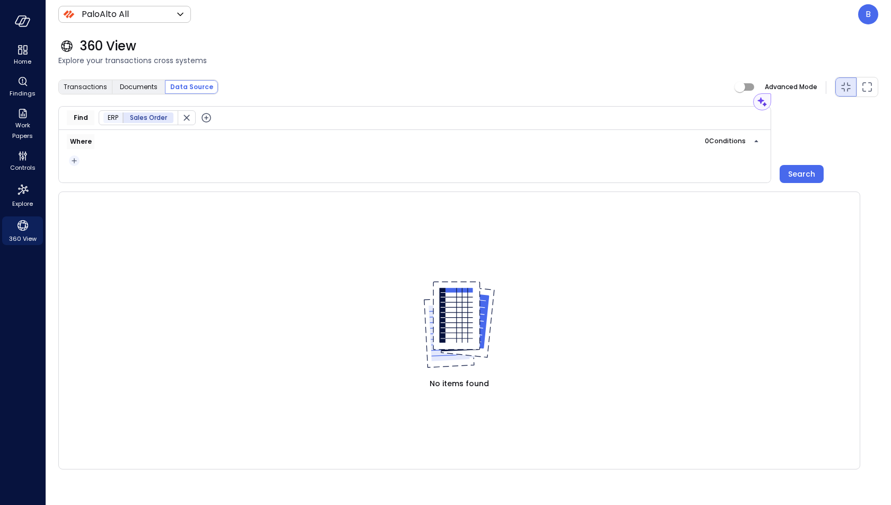
click at [78, 160] on icon "button" at bounding box center [74, 160] width 11 height 13
click at [103, 178] on li "Condition" at bounding box center [94, 179] width 53 height 13
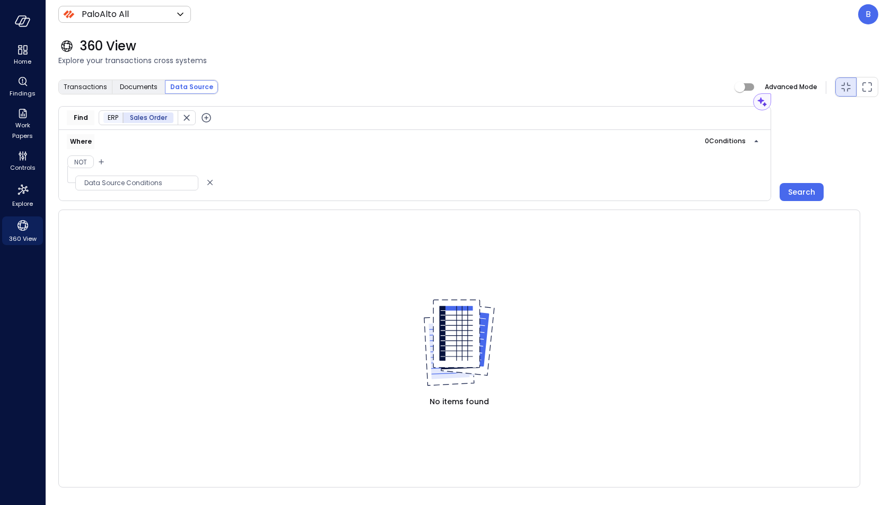
click at [136, 180] on span "Data Source Conditions" at bounding box center [137, 183] width 122 height 11
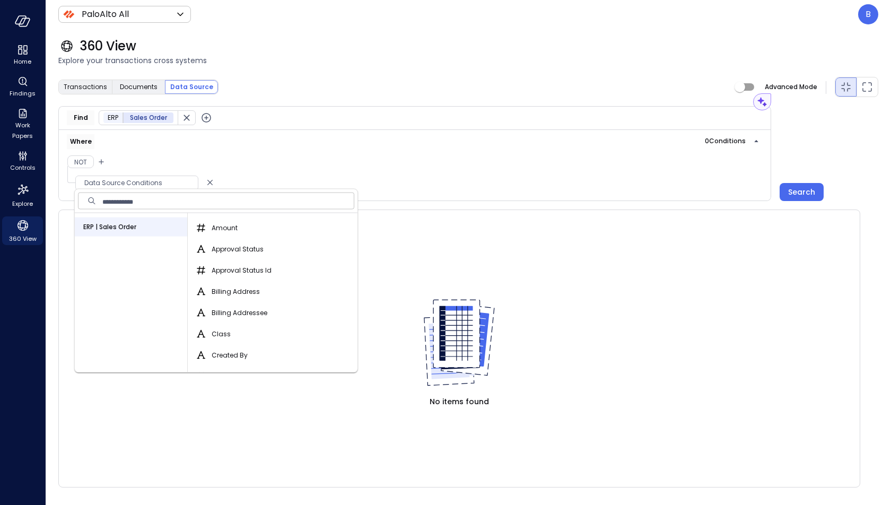
click at [175, 157] on div "Not" at bounding box center [141, 162] width 161 height 14
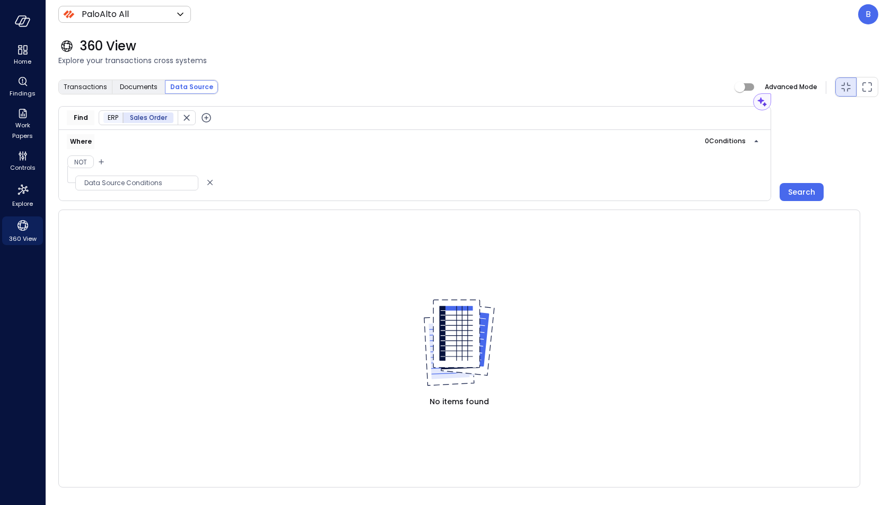
click at [205, 116] on icon "button" at bounding box center [206, 117] width 13 height 13
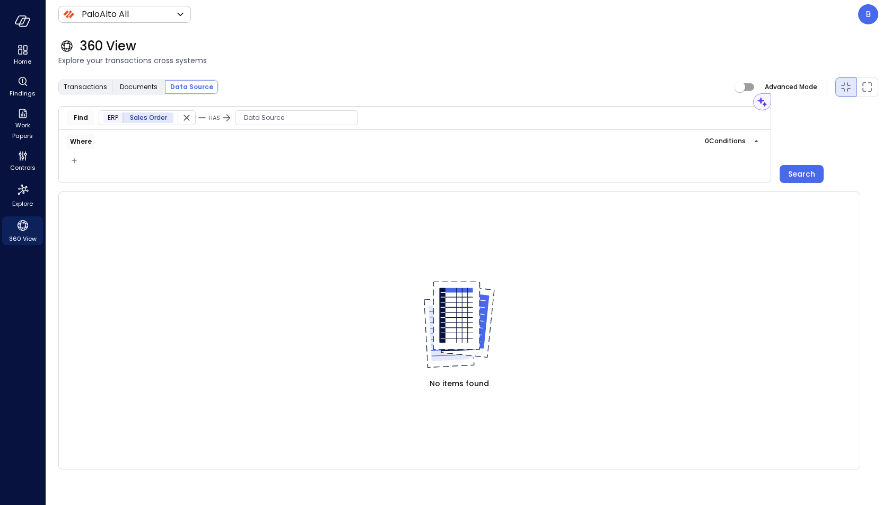
click at [258, 121] on span "Data Source" at bounding box center [296, 117] width 122 height 11
click at [274, 183] on div "Custom" at bounding box center [290, 182] width 112 height 19
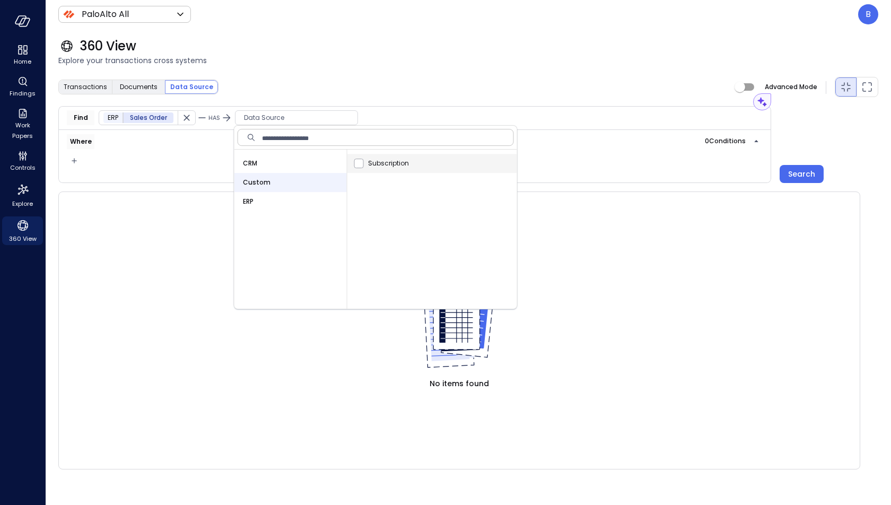
click at [391, 167] on span "Subscription" at bounding box center [388, 163] width 41 height 11
click at [177, 199] on table at bounding box center [459, 232] width 801 height 80
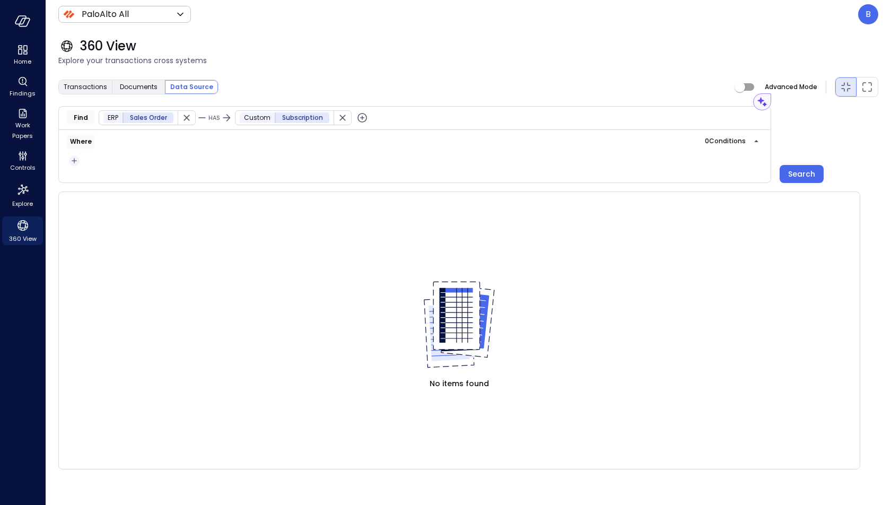
click at [78, 161] on icon "button" at bounding box center [74, 160] width 11 height 13
click at [98, 177] on li "Condition" at bounding box center [94, 179] width 53 height 13
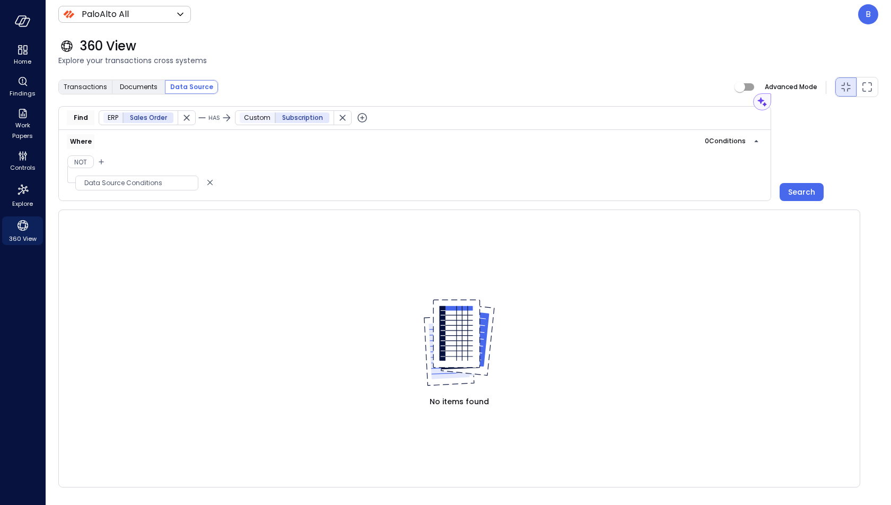
click at [122, 179] on span "Data Source Conditions" at bounding box center [137, 183] width 122 height 11
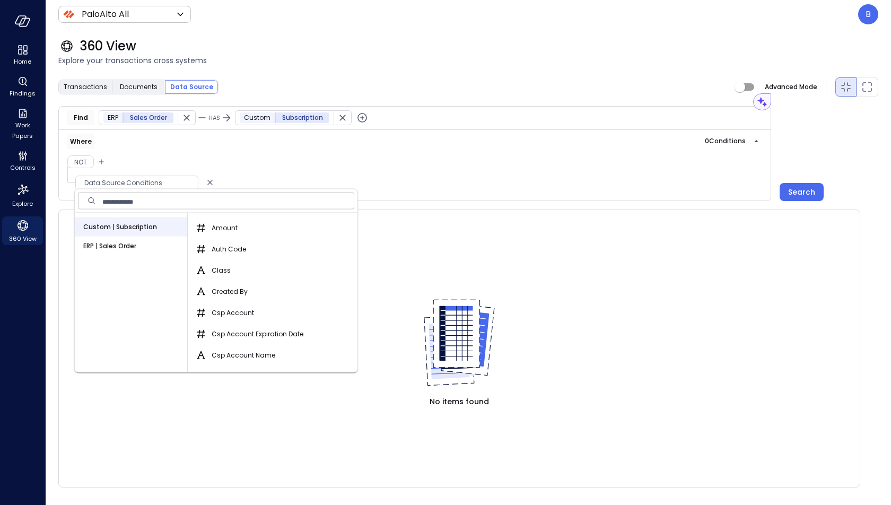
click at [155, 246] on div "ERP | Sales Order" at bounding box center [131, 246] width 112 height 19
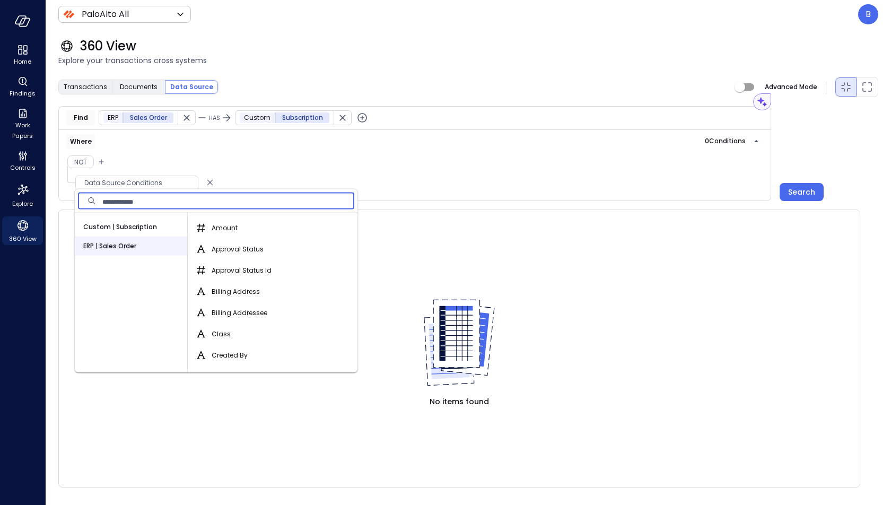
click at [239, 203] on input "text" at bounding box center [228, 200] width 252 height 21
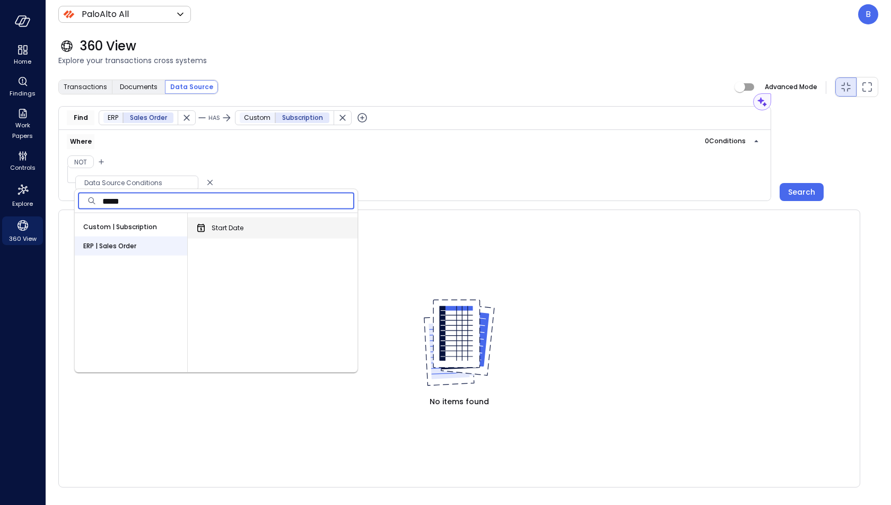
type input "*****"
click at [266, 229] on div "Start Date" at bounding box center [274, 227] width 165 height 21
click at [255, 226] on div "Start Date" at bounding box center [274, 227] width 165 height 21
click at [230, 224] on span "Start Date" at bounding box center [228, 228] width 32 height 11
click at [207, 224] on button "Start Date" at bounding box center [201, 228] width 13 height 13
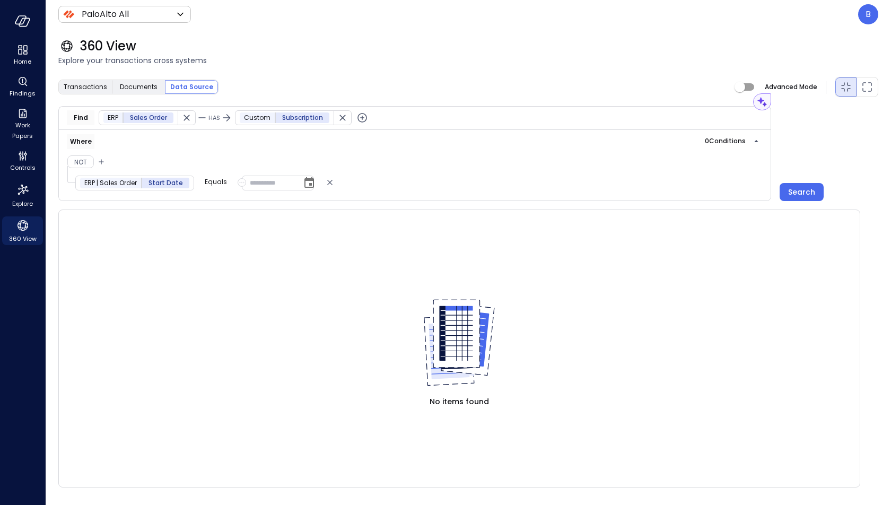
click at [218, 178] on p "Equals" at bounding box center [216, 182] width 22 height 11
click at [238, 179] on div at bounding box center [445, 252] width 891 height 505
click at [238, 179] on icon "button" at bounding box center [241, 182] width 7 height 13
click at [253, 215] on span "Field" at bounding box center [252, 218] width 15 height 11
click at [286, 182] on span "Data Source Conditions" at bounding box center [303, 183] width 122 height 11
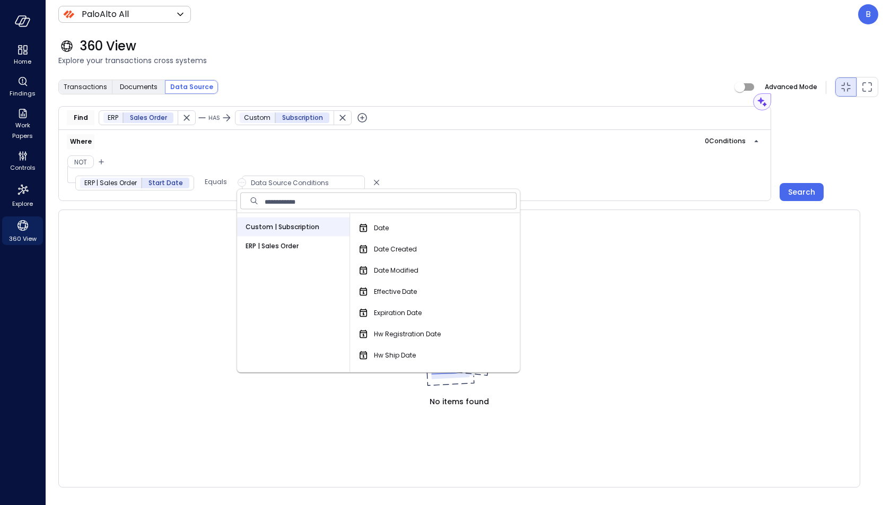
click at [299, 223] on span "Custom | Subscription" at bounding box center [283, 227] width 74 height 11
click at [381, 209] on input "text" at bounding box center [391, 200] width 252 height 21
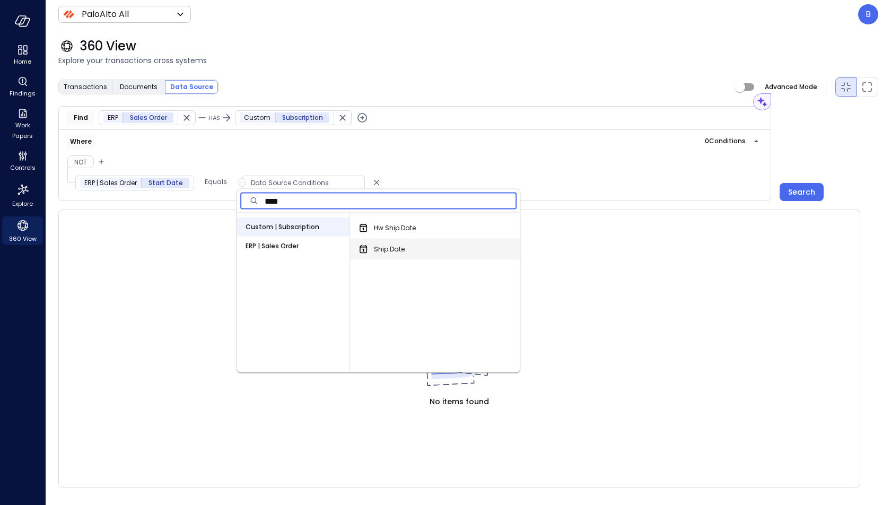
type input "****"
click at [389, 250] on span "Ship Date" at bounding box center [389, 249] width 31 height 11
click at [370, 250] on button "Ship Date" at bounding box center [363, 249] width 13 height 13
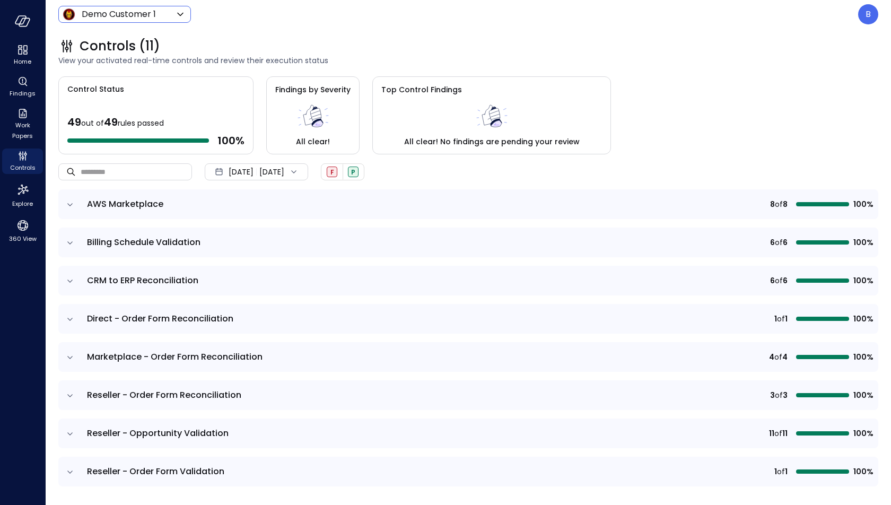
click at [157, 16] on body "Home Findings Work Papers Controls Explore 360 View Demo Customer 1 ***** ​ B C…" at bounding box center [445, 252] width 891 height 505
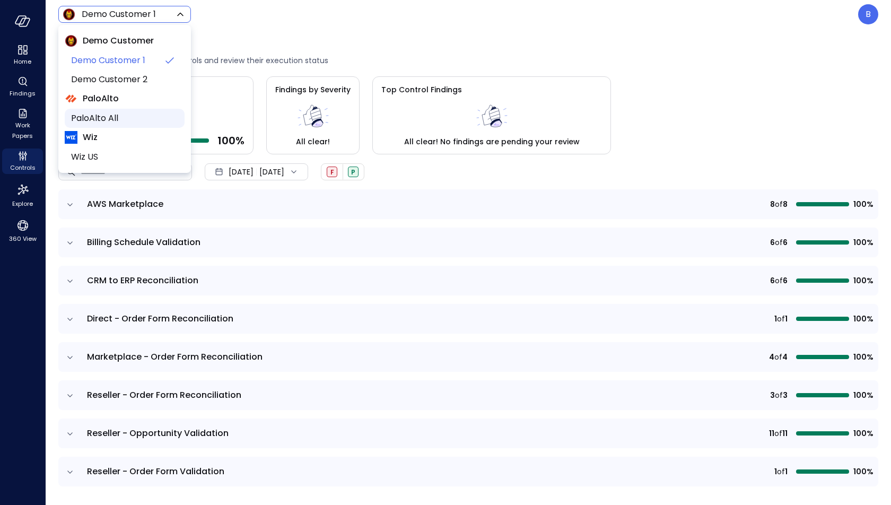
click at [126, 116] on span "PaloAlto All" at bounding box center [123, 118] width 105 height 13
type input "*******"
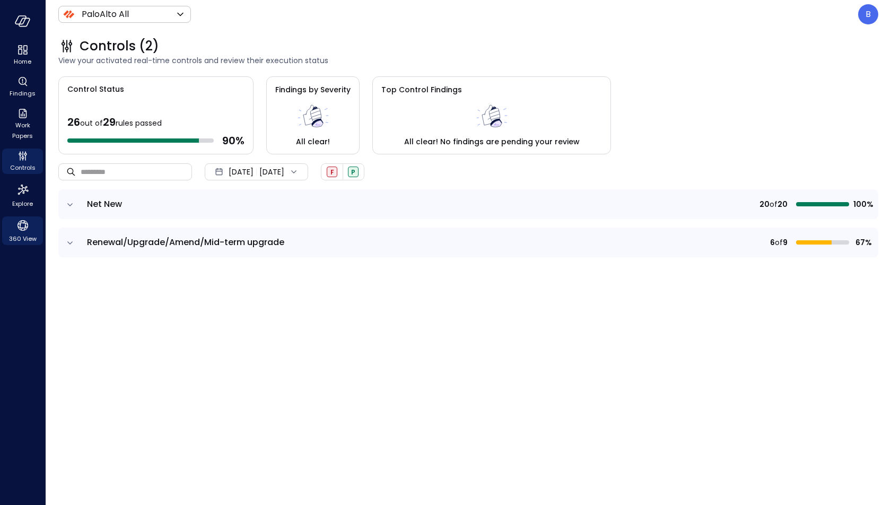
click at [27, 236] on span "360 View" at bounding box center [23, 238] width 28 height 11
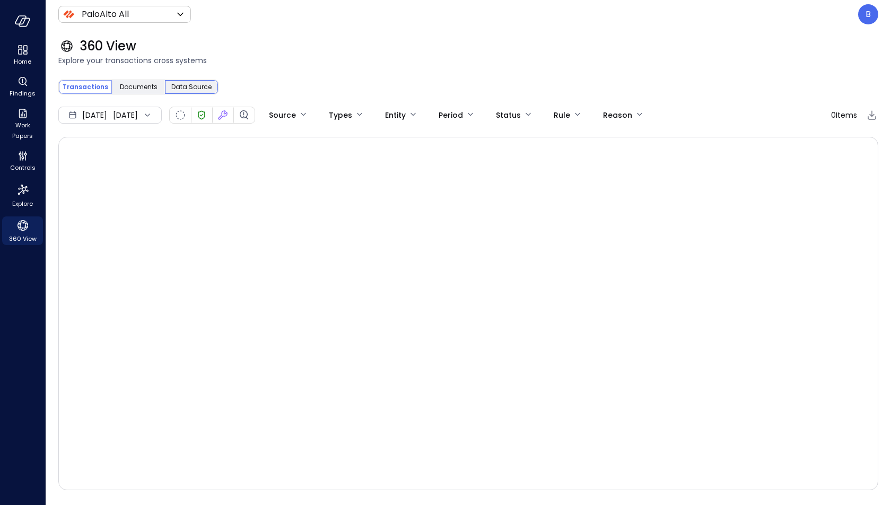
click at [181, 89] on span "Data Source" at bounding box center [191, 87] width 40 height 11
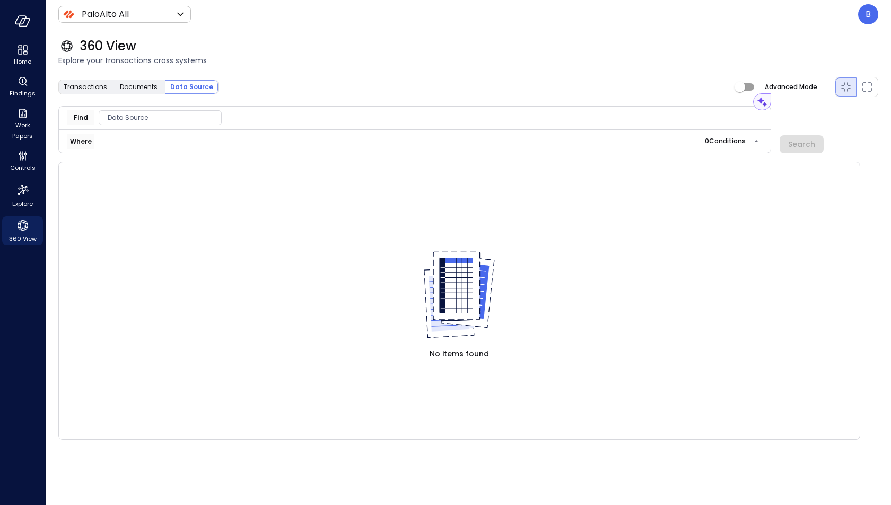
click at [172, 120] on span "Data Source" at bounding box center [160, 117] width 122 height 11
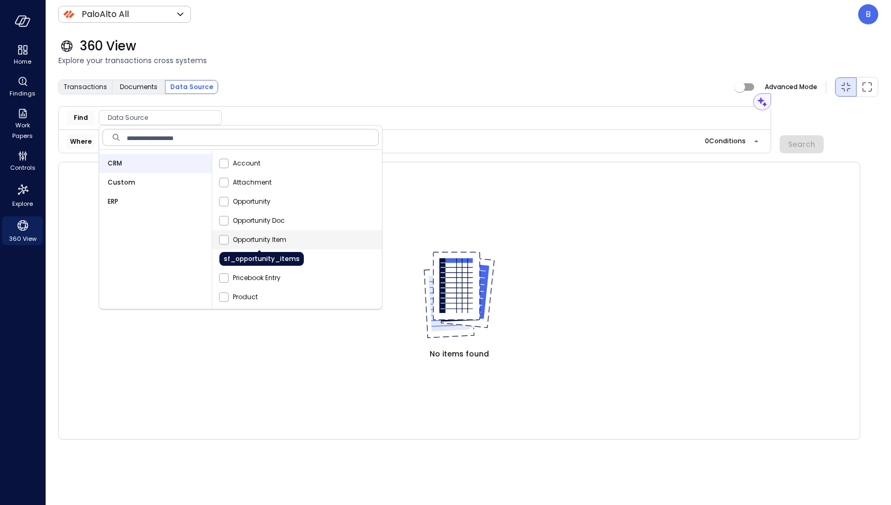
scroll to position [2, 0]
click at [168, 194] on div "ERP" at bounding box center [155, 201] width 112 height 19
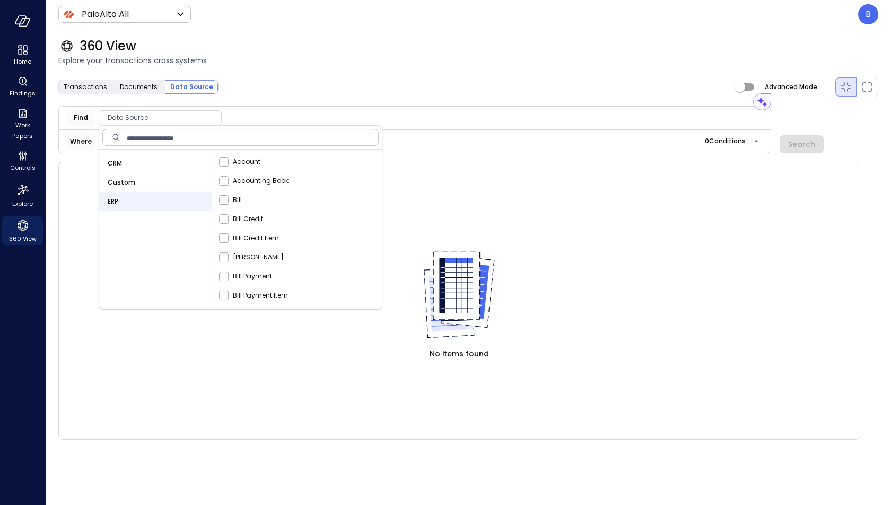
click at [269, 139] on input "text" at bounding box center [253, 137] width 252 height 21
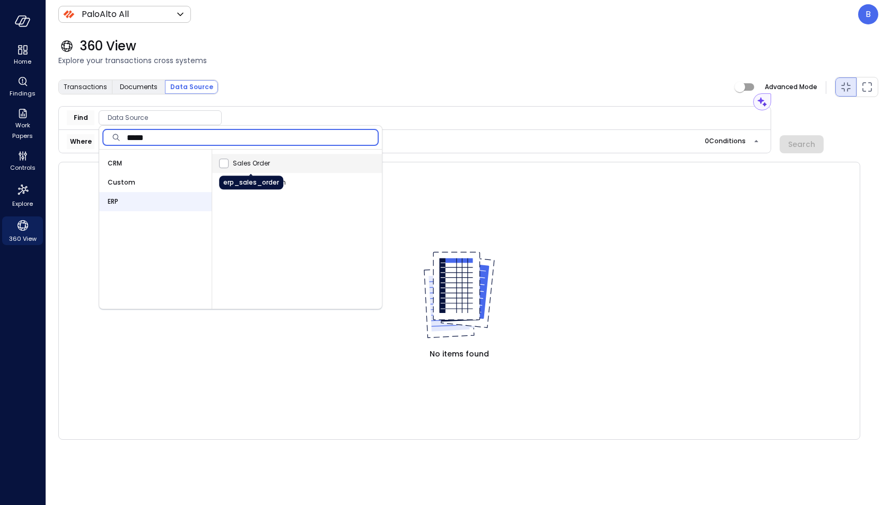
type input "*****"
click at [260, 164] on span "Sales Order" at bounding box center [251, 163] width 37 height 11
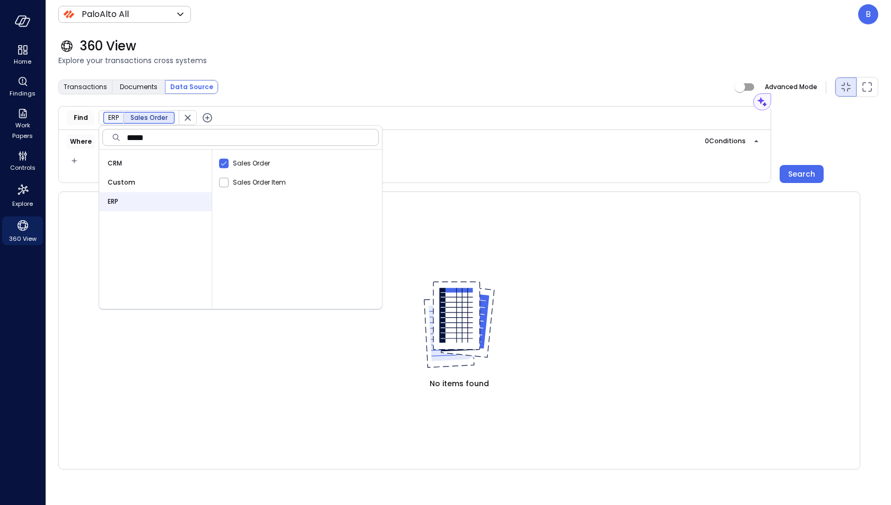
click at [419, 160] on div "Where 0 Condition s" at bounding box center [414, 156] width 713 height 53
click at [206, 113] on icon "button" at bounding box center [207, 118] width 10 height 10
click at [253, 118] on span "Data Source" at bounding box center [296, 117] width 122 height 11
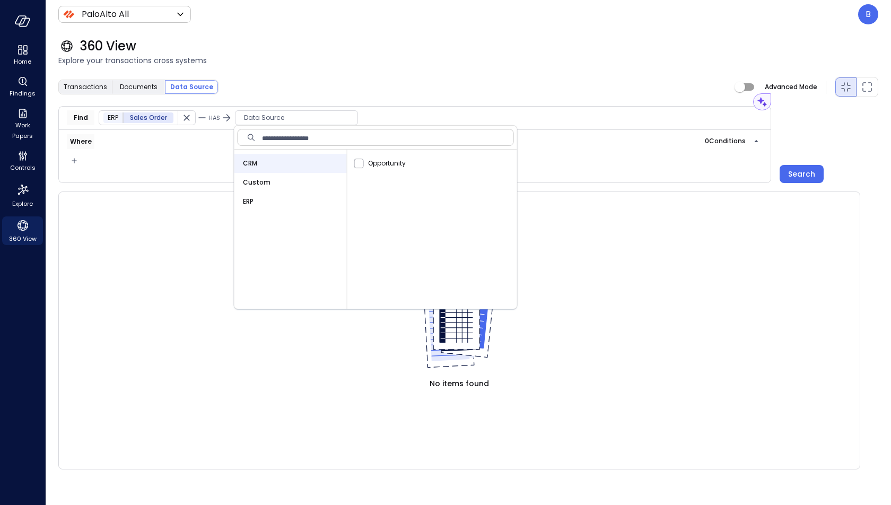
click at [262, 181] on span "Custom" at bounding box center [257, 182] width 28 height 11
click at [178, 225] on table at bounding box center [459, 232] width 801 height 80
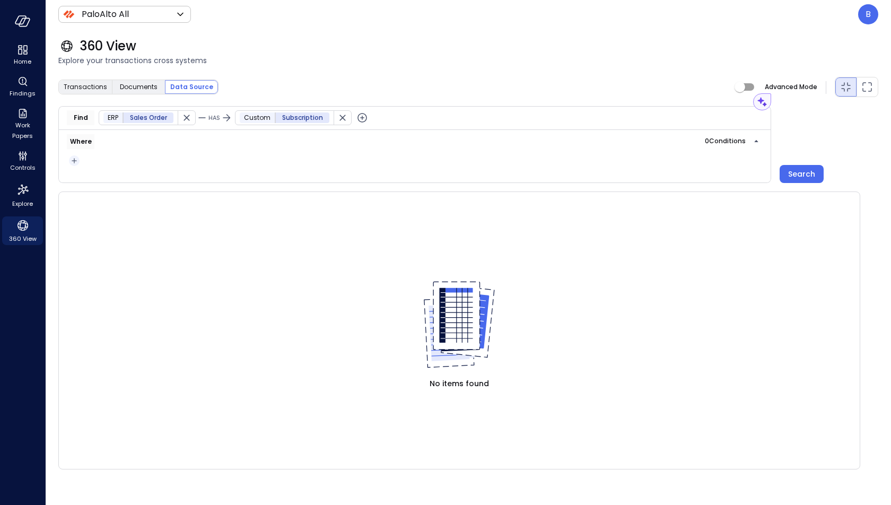
click at [76, 158] on icon "button" at bounding box center [74, 160] width 11 height 13
click at [106, 180] on li "Condition" at bounding box center [94, 179] width 53 height 13
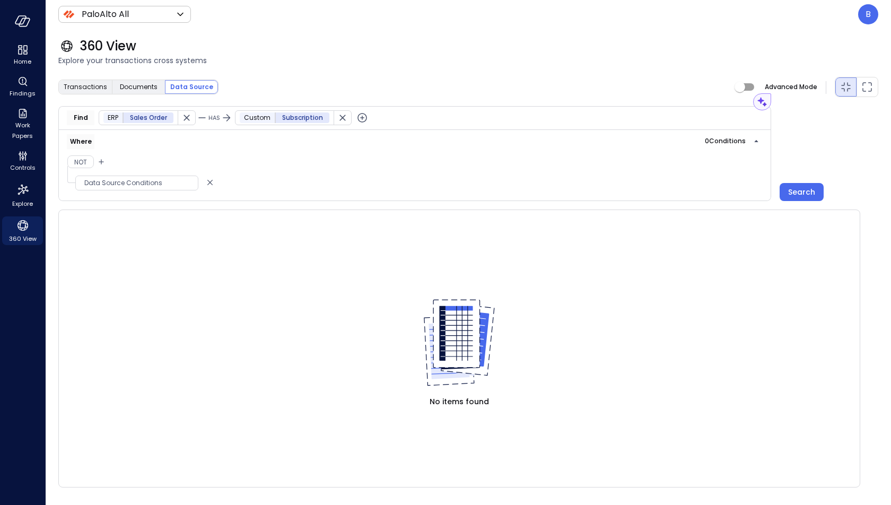
click at [129, 182] on span "Data Source Conditions" at bounding box center [137, 183] width 122 height 11
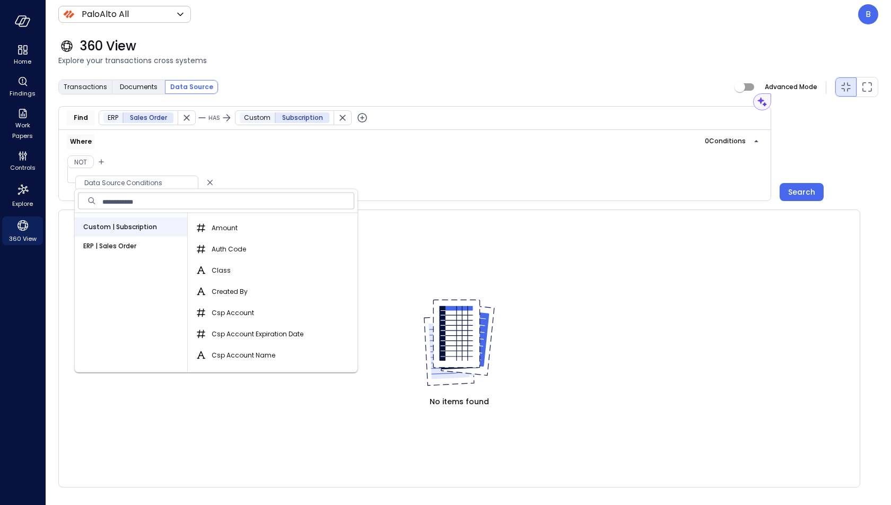
click at [122, 244] on span "ERP | Sales Order" at bounding box center [109, 246] width 53 height 11
click at [233, 205] on input "text" at bounding box center [228, 200] width 252 height 21
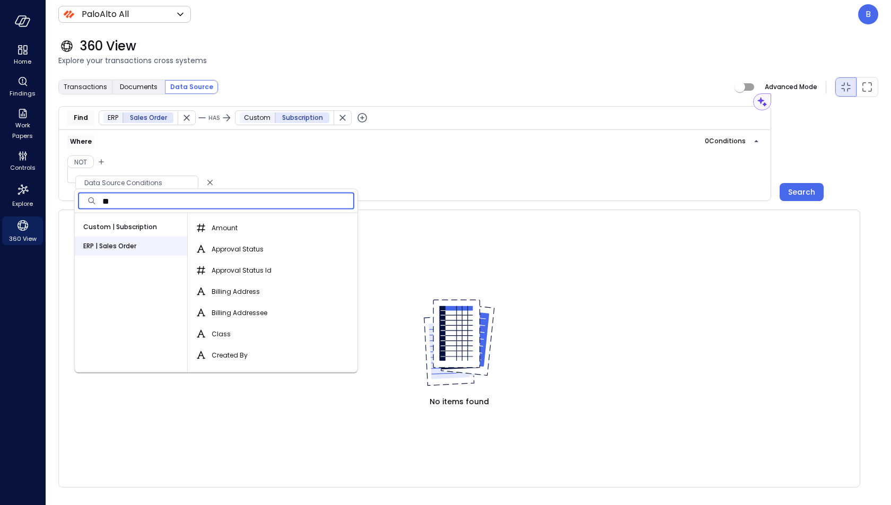
type input "*"
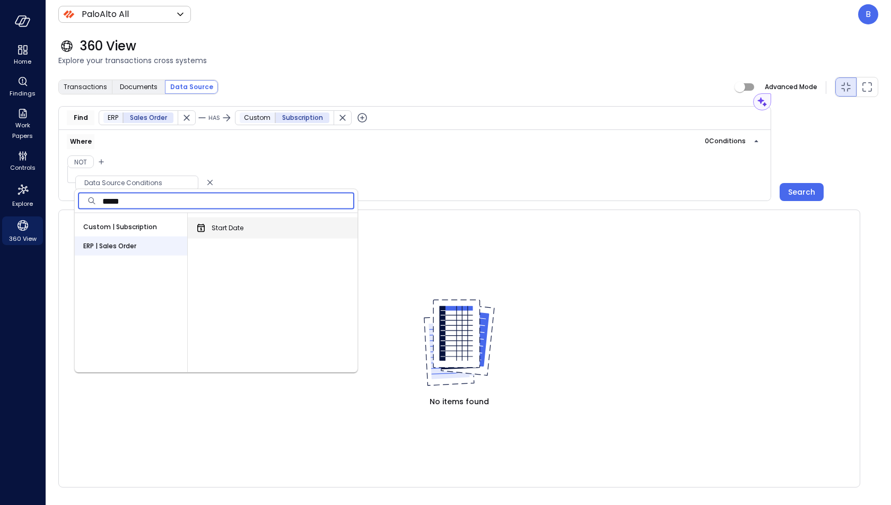
type input "*****"
click at [230, 225] on span "Start Date" at bounding box center [228, 228] width 32 height 11
click at [207, 225] on button "Start Date" at bounding box center [201, 228] width 13 height 13
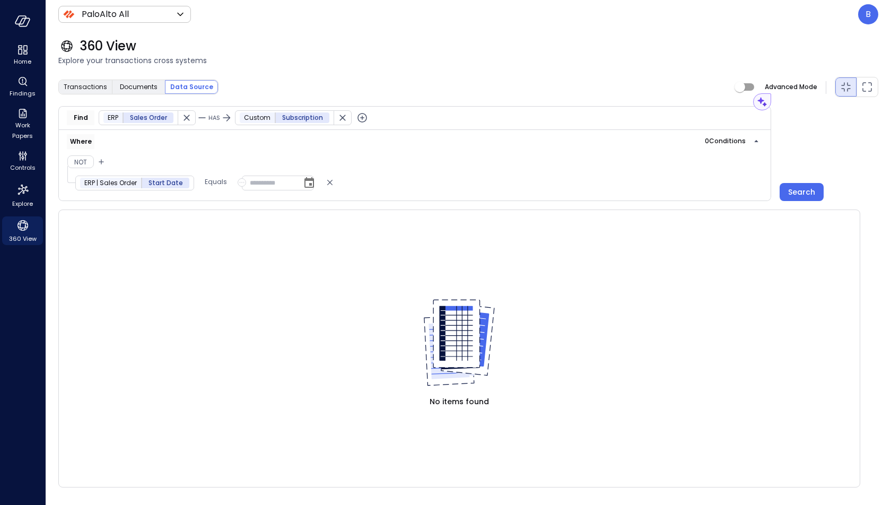
click at [238, 180] on icon "button" at bounding box center [241, 182] width 7 height 13
click at [264, 216] on li "Field" at bounding box center [295, 217] width 117 height 17
click at [279, 183] on span "Data Source Conditions" at bounding box center [303, 183] width 122 height 11
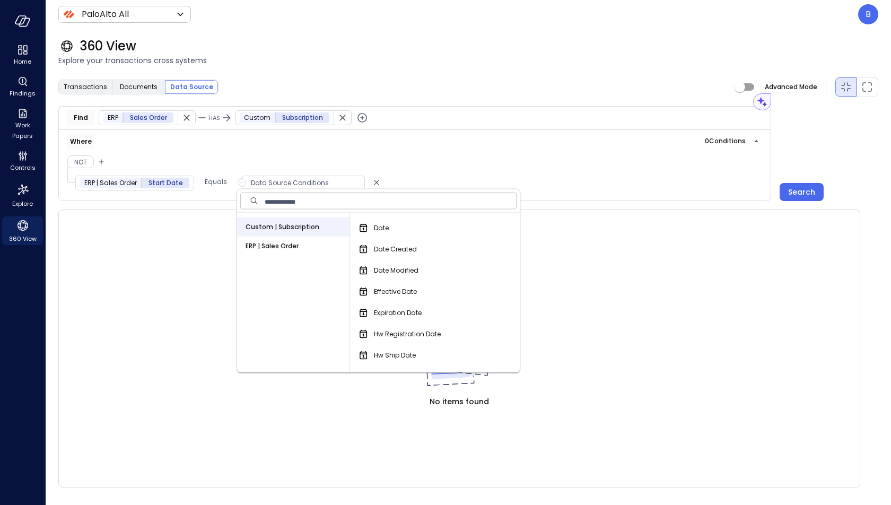
click at [285, 229] on span "Custom | Subscription" at bounding box center [283, 227] width 74 height 11
click at [340, 204] on input "text" at bounding box center [391, 200] width 252 height 21
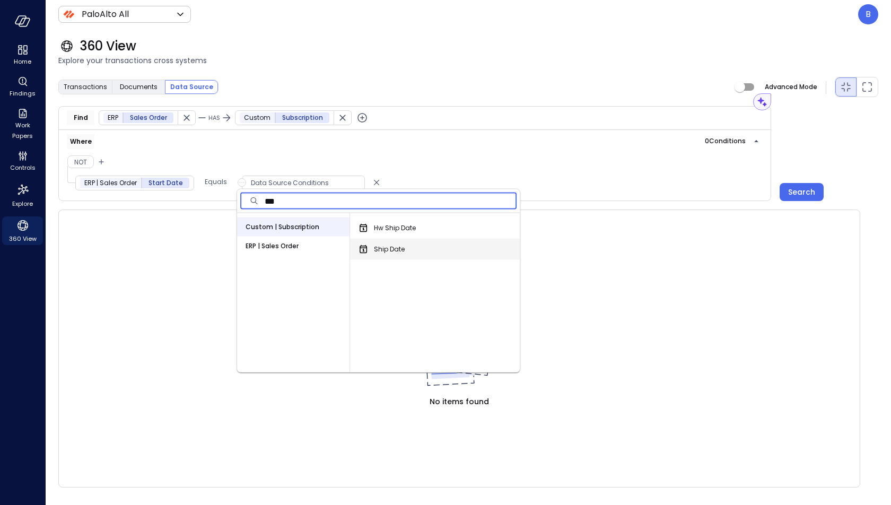
type input "***"
click at [389, 251] on span "Ship Date" at bounding box center [389, 249] width 31 height 11
click at [370, 251] on button "Ship Date" at bounding box center [363, 249] width 13 height 13
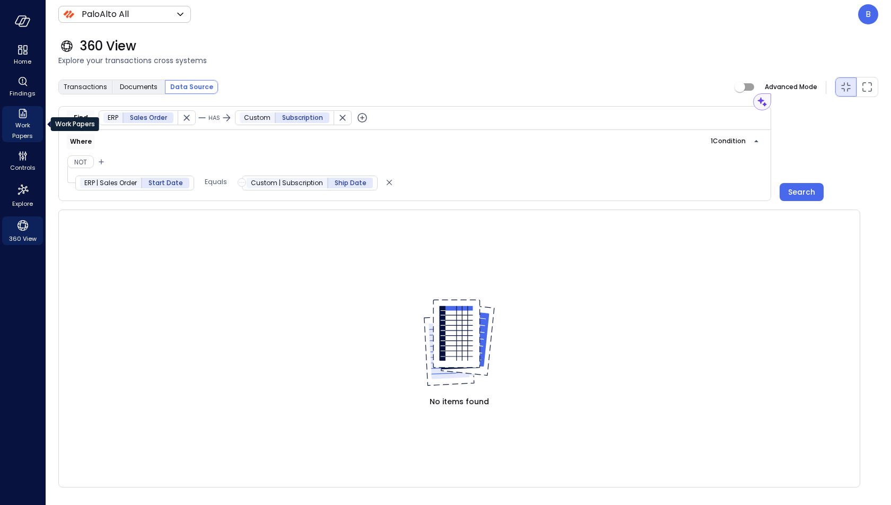
click at [29, 122] on span "Work Papers" at bounding box center [22, 130] width 32 height 21
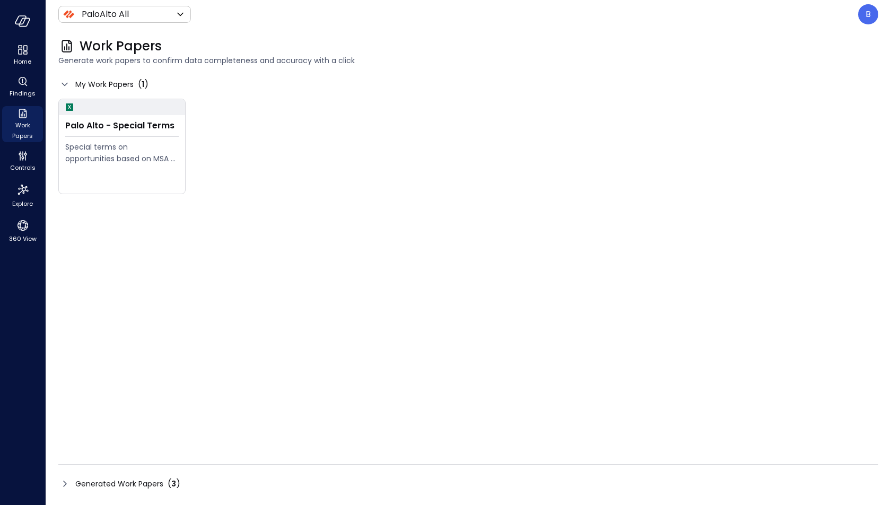
click at [67, 478] on icon at bounding box center [64, 483] width 13 height 13
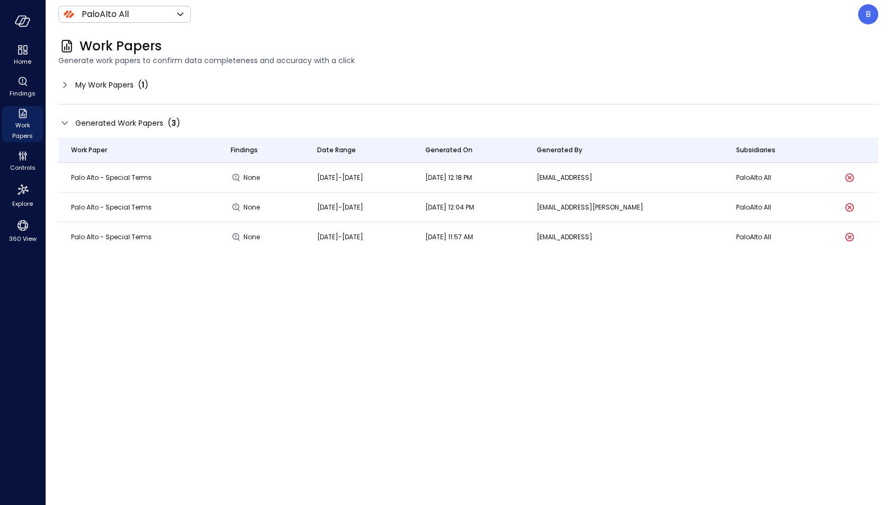
click at [66, 81] on icon at bounding box center [64, 84] width 13 height 13
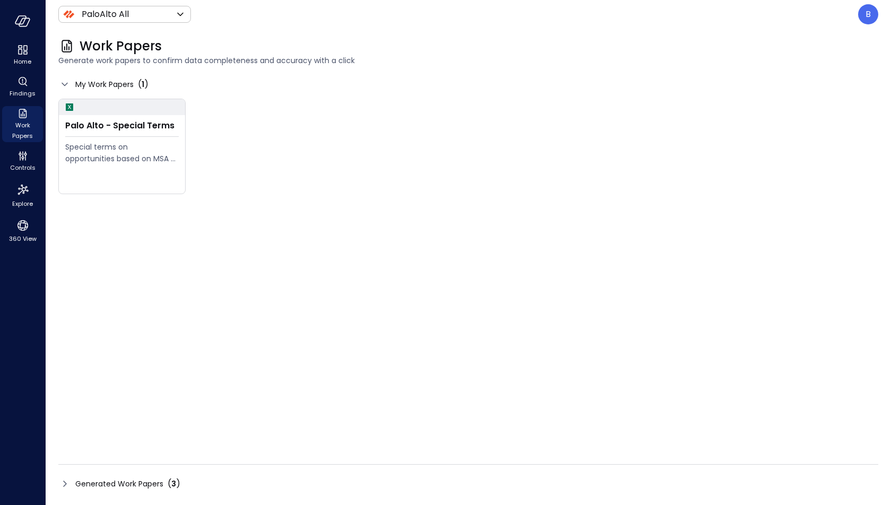
click at [62, 482] on icon at bounding box center [64, 483] width 13 height 13
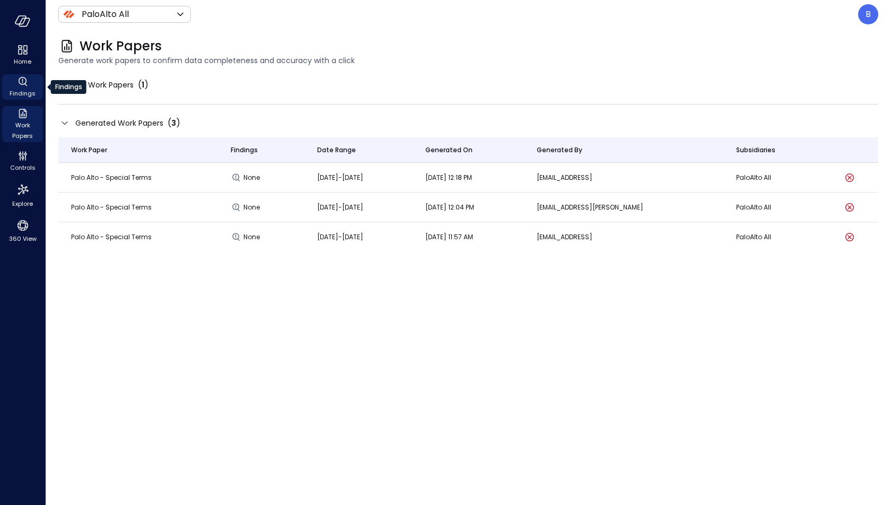
click at [20, 92] on span "Findings" at bounding box center [23, 93] width 26 height 11
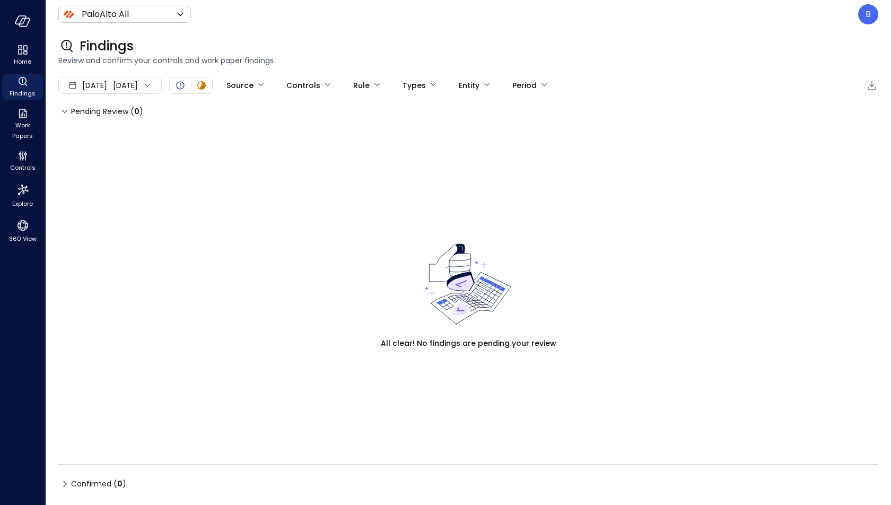
click at [66, 112] on icon at bounding box center [64, 111] width 13 height 13
click at [67, 477] on div "Confirmed ( 0 )" at bounding box center [468, 483] width 820 height 17
click at [67, 484] on icon at bounding box center [64, 483] width 13 height 13
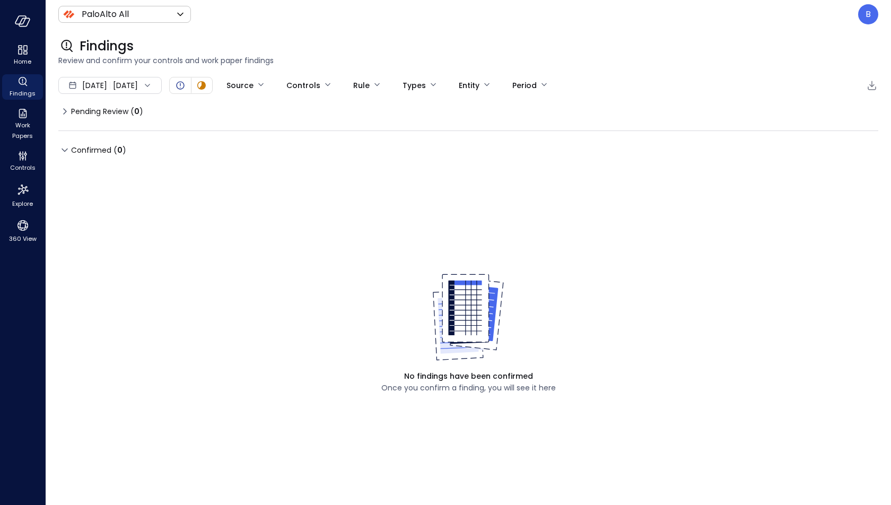
click at [158, 80] on div "Sep 1, 2025 Sep 23, 2025" at bounding box center [109, 85] width 103 height 17
click at [128, 147] on li "Current Year [DATE]" at bounding box center [115, 149] width 84 height 17
click at [70, 108] on icon at bounding box center [64, 111] width 13 height 13
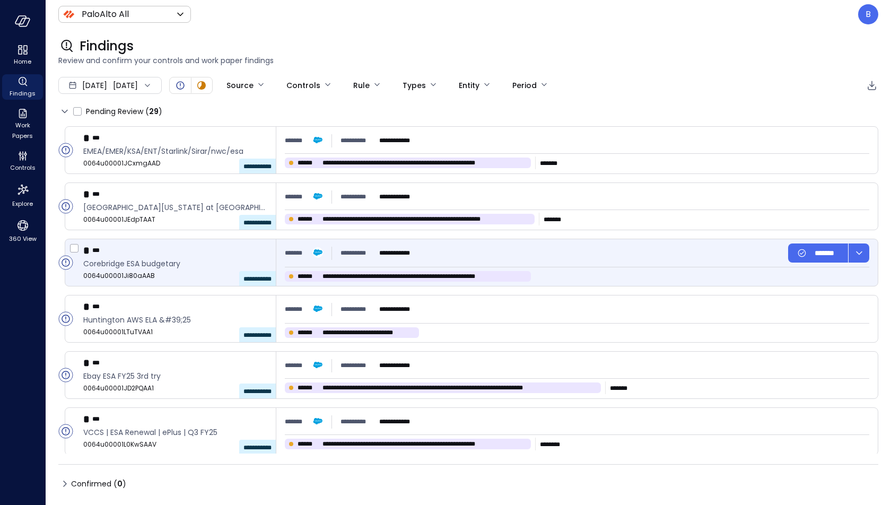
click at [370, 274] on span "**********" at bounding box center [424, 276] width 204 height 11
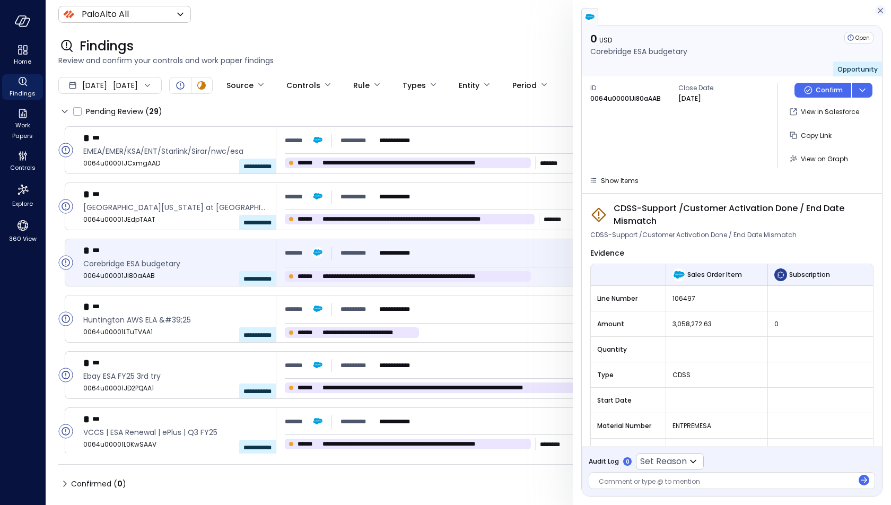
click at [878, 8] on icon "button" at bounding box center [880, 10] width 11 height 13
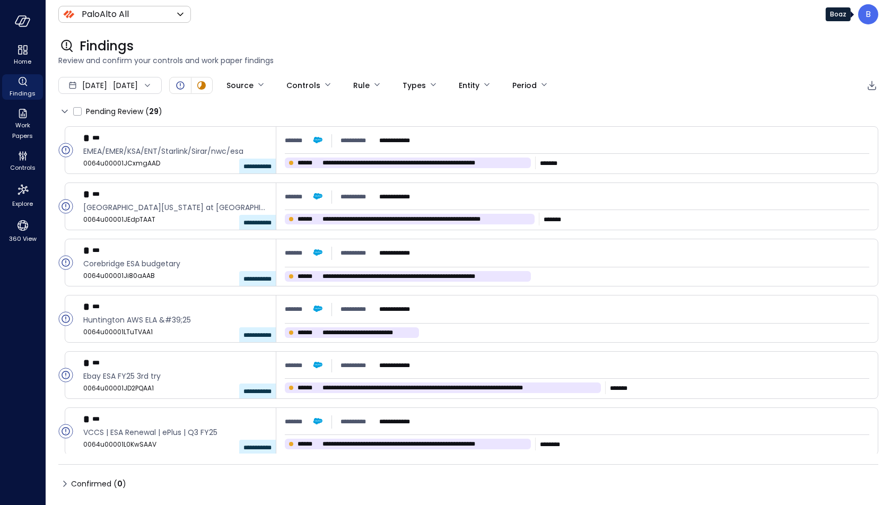
click at [870, 18] on p "B" at bounding box center [867, 14] width 5 height 13
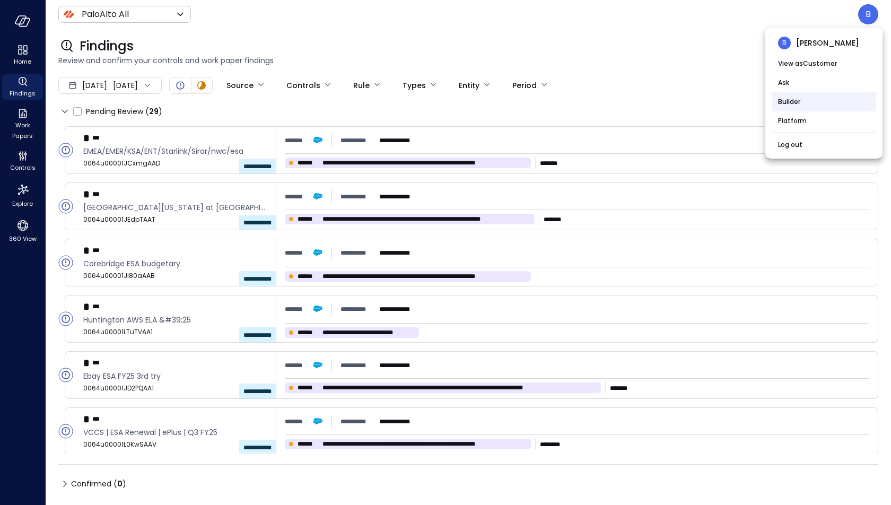
click at [826, 94] on li "Builder" at bounding box center [824, 101] width 104 height 19
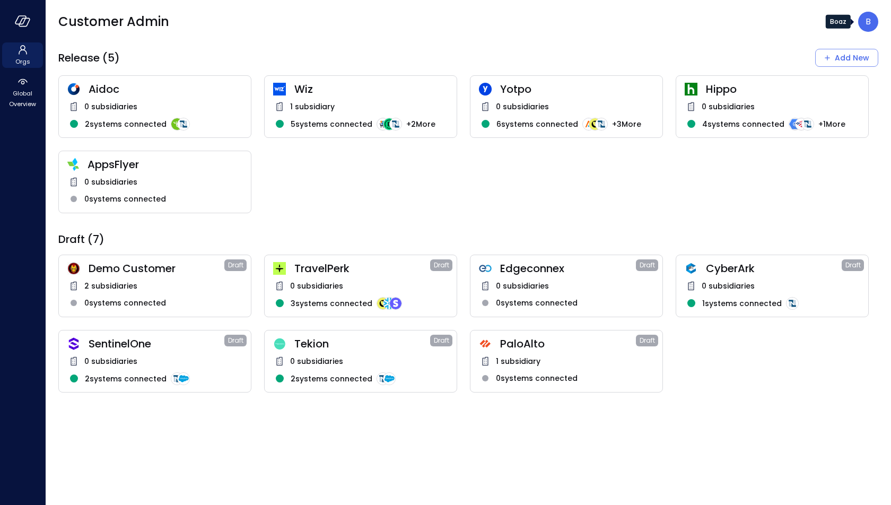
click at [868, 28] on p "B" at bounding box center [867, 21] width 5 height 13
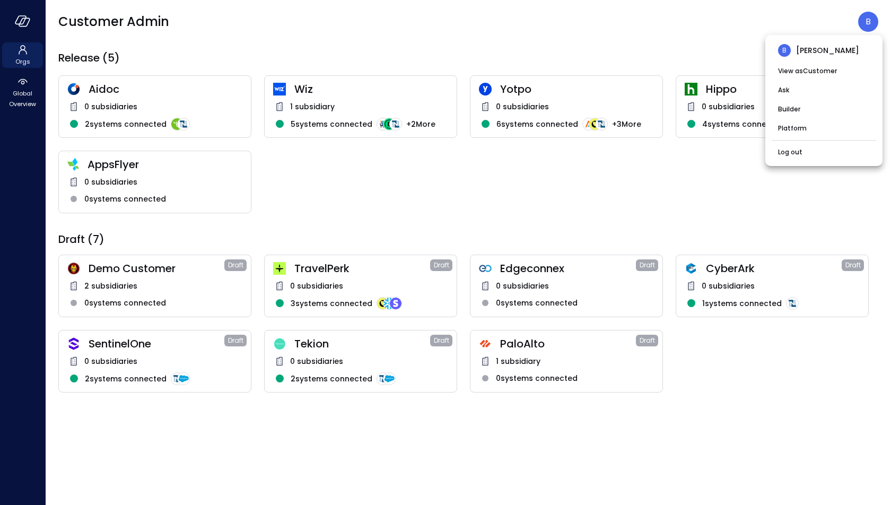
click at [564, 196] on div at bounding box center [445, 252] width 891 height 505
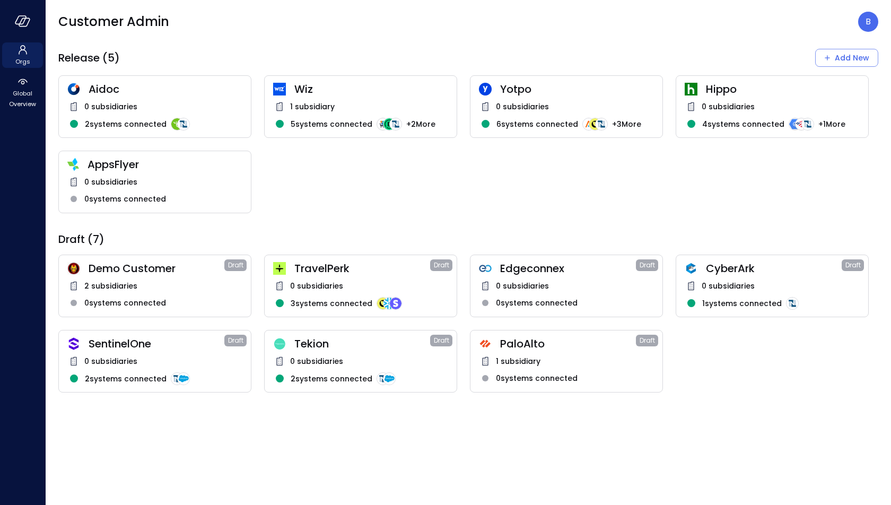
click at [578, 365] on div "1 subsidiary" at bounding box center [566, 361] width 175 height 13
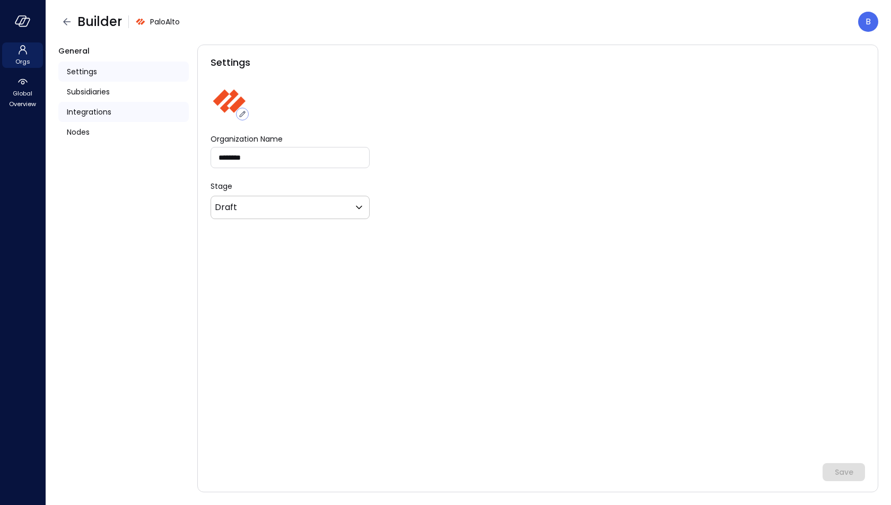
click at [94, 115] on span "Integrations" at bounding box center [89, 112] width 45 height 12
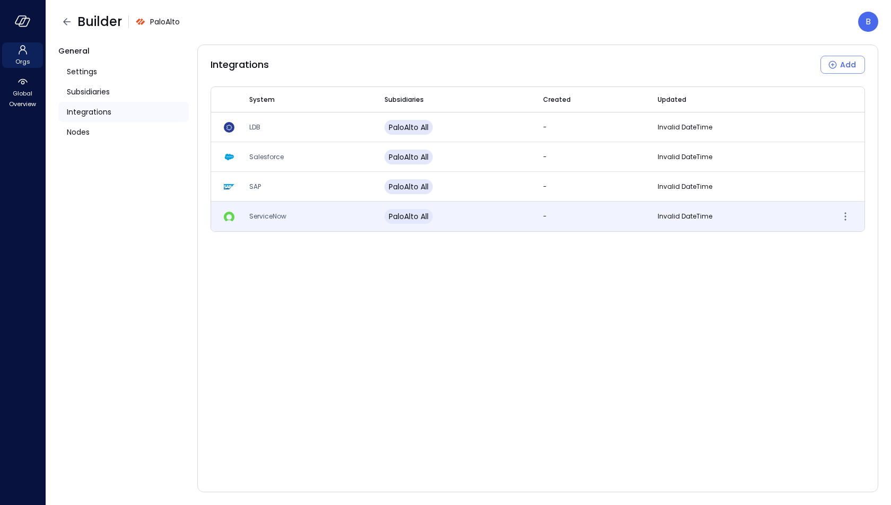
click at [272, 213] on span "ServiceNow" at bounding box center [267, 216] width 37 height 9
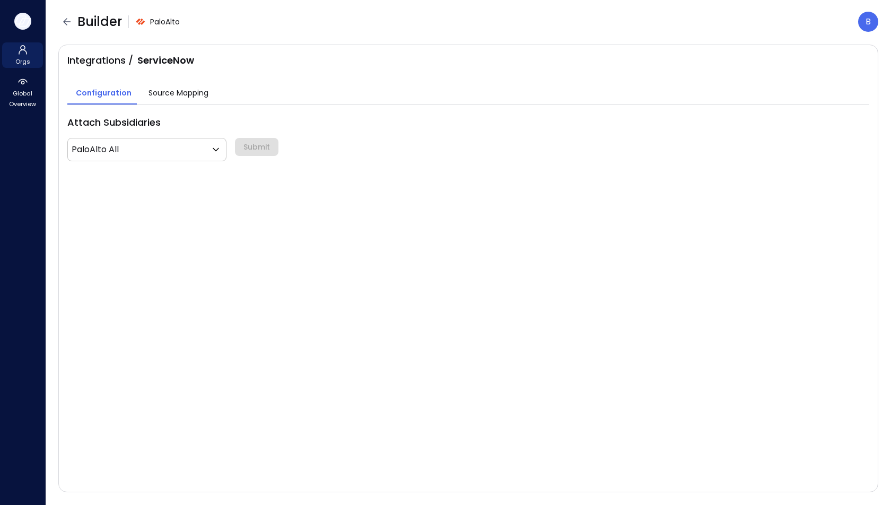
click at [22, 16] on icon "button" at bounding box center [20, 20] width 11 height 8
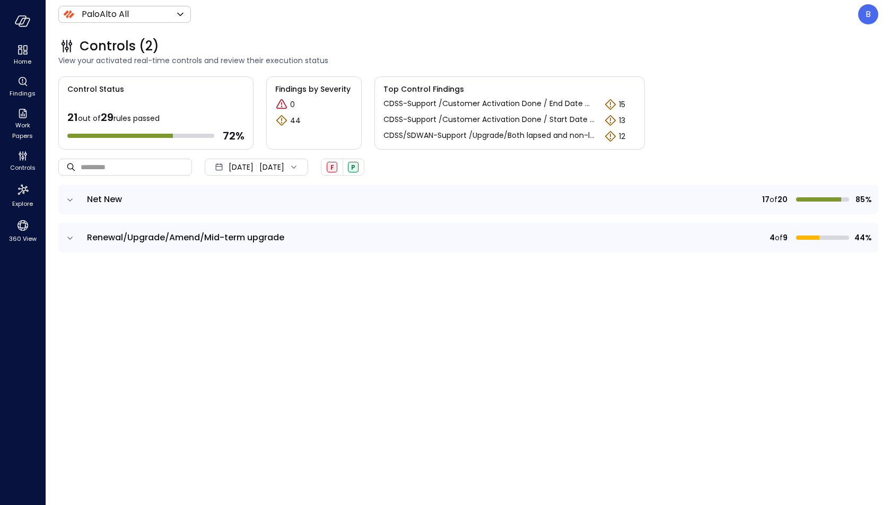
click at [72, 196] on icon "expand row" at bounding box center [70, 200] width 11 height 11
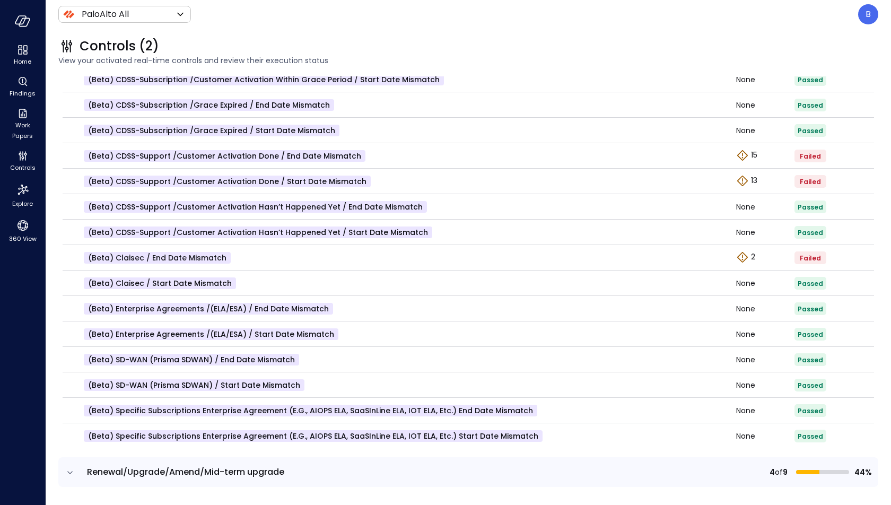
scroll to position [311, 0]
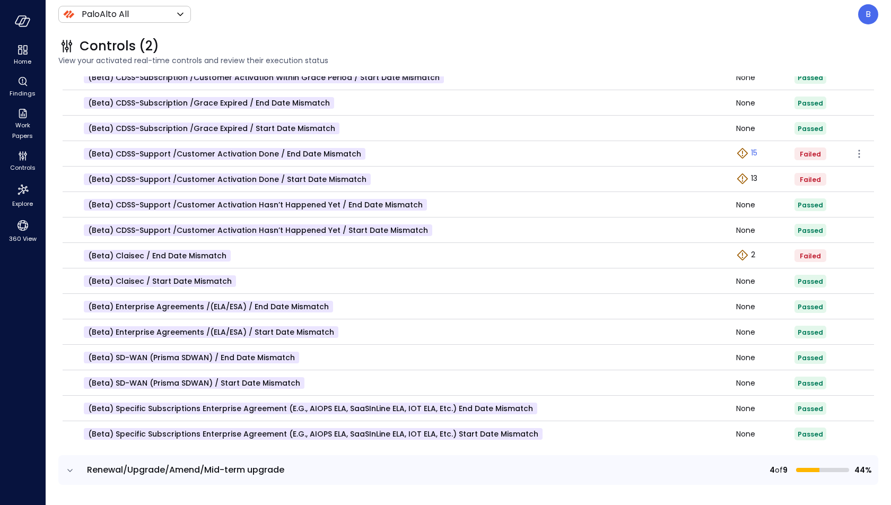
click at [745, 154] on icon "Explore findings" at bounding box center [742, 153] width 13 height 13
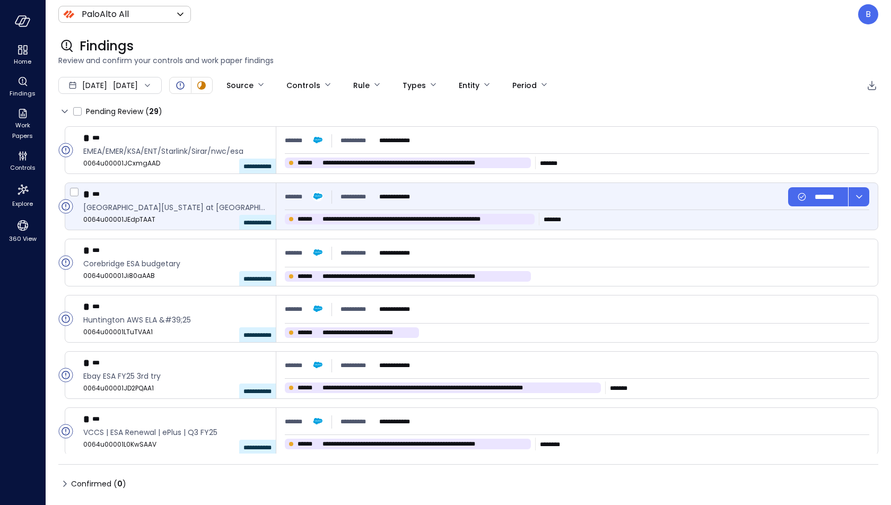
type input "****"
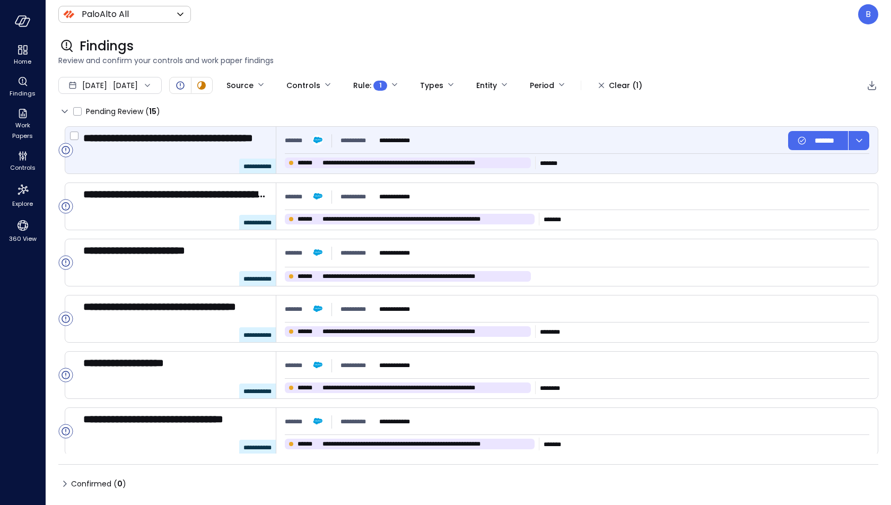
click at [432, 166] on span "**********" at bounding box center [424, 162] width 204 height 11
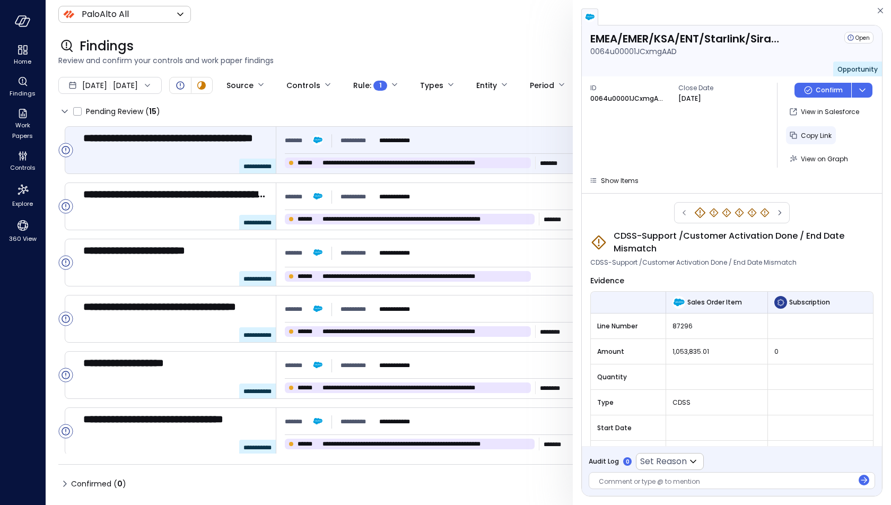
click at [826, 137] on span "Copy Link" at bounding box center [816, 135] width 31 height 9
click at [878, 6] on icon "button" at bounding box center [880, 10] width 11 height 13
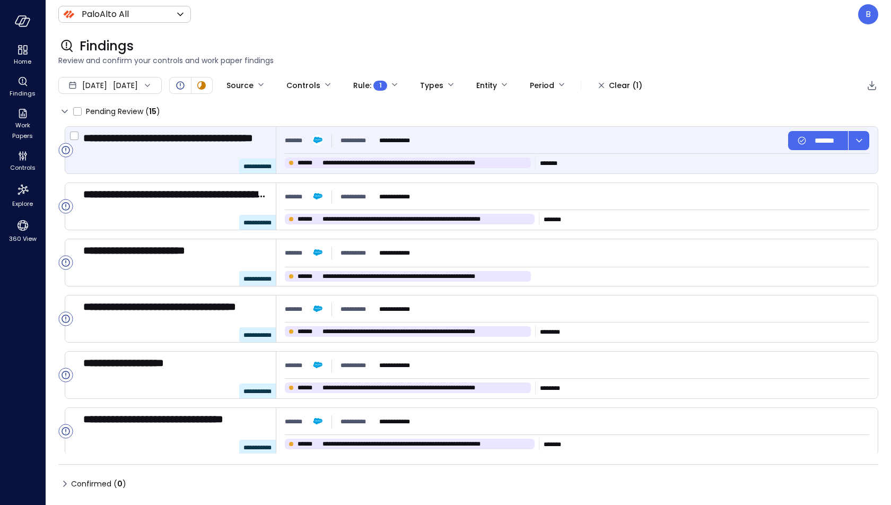
click at [418, 161] on span "**********" at bounding box center [424, 162] width 204 height 11
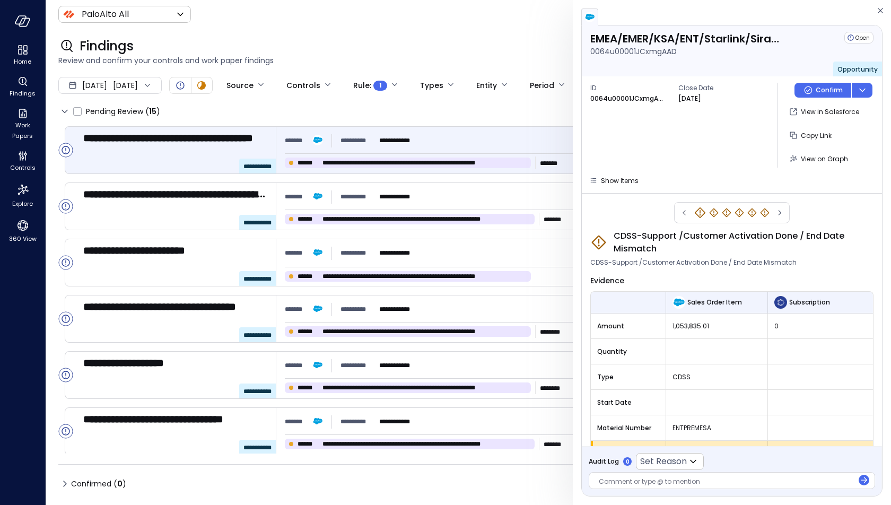
click at [449, 47] on div "Findings" at bounding box center [468, 46] width 820 height 17
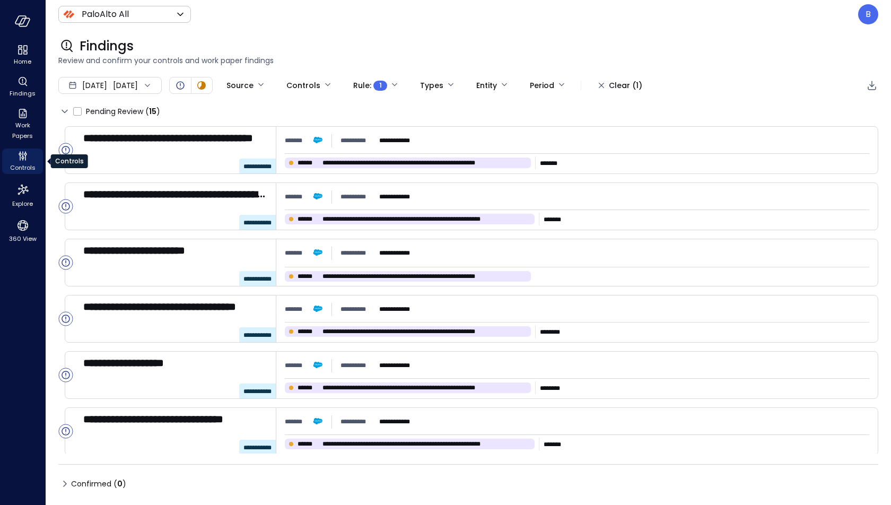
click at [21, 164] on span "Controls" at bounding box center [22, 167] width 25 height 11
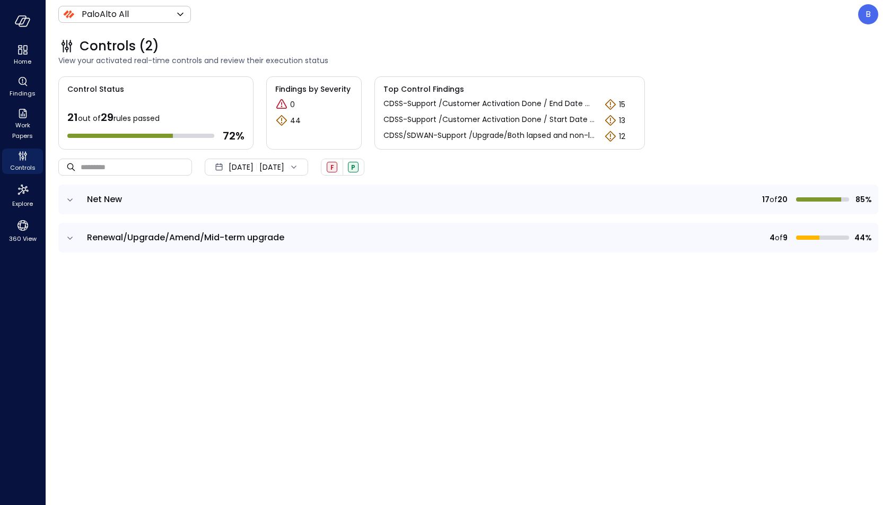
click at [72, 237] on icon "expand row" at bounding box center [70, 238] width 11 height 11
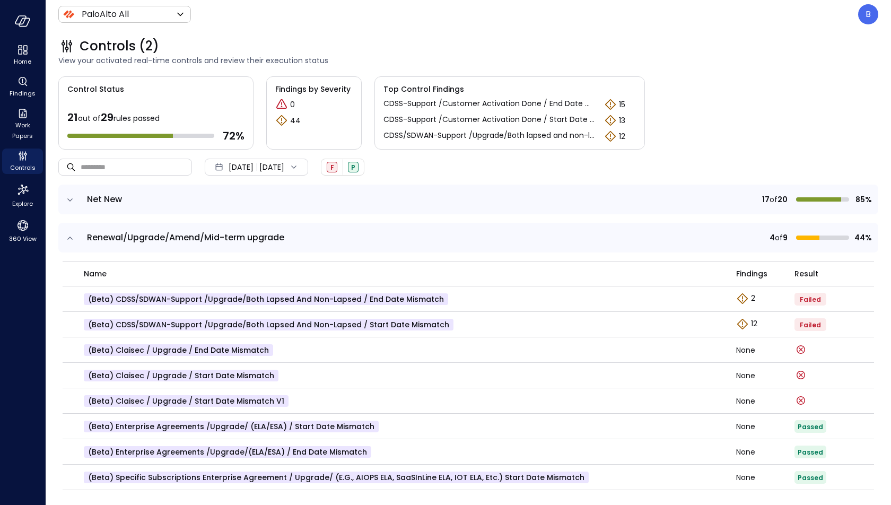
click at [71, 206] on td at bounding box center [69, 200] width 22 height 30
click at [72, 198] on icon "expand row" at bounding box center [69, 199] width 5 height 3
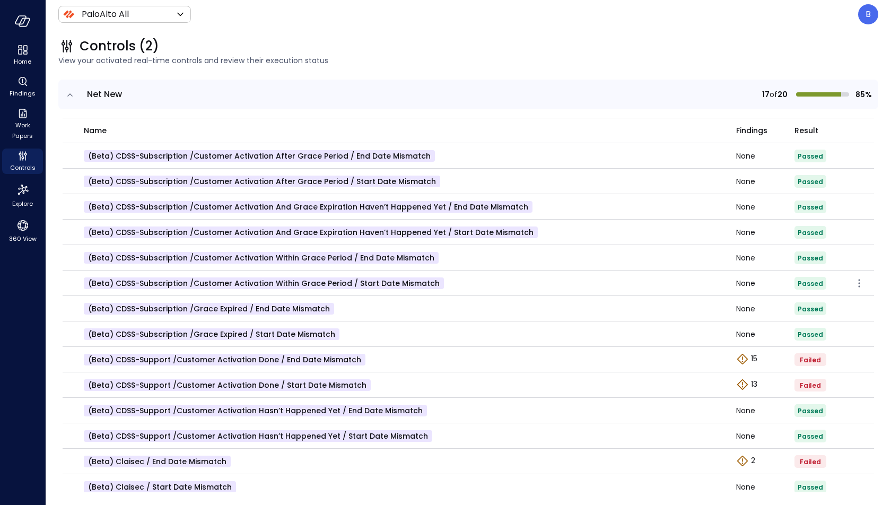
scroll to position [129, 0]
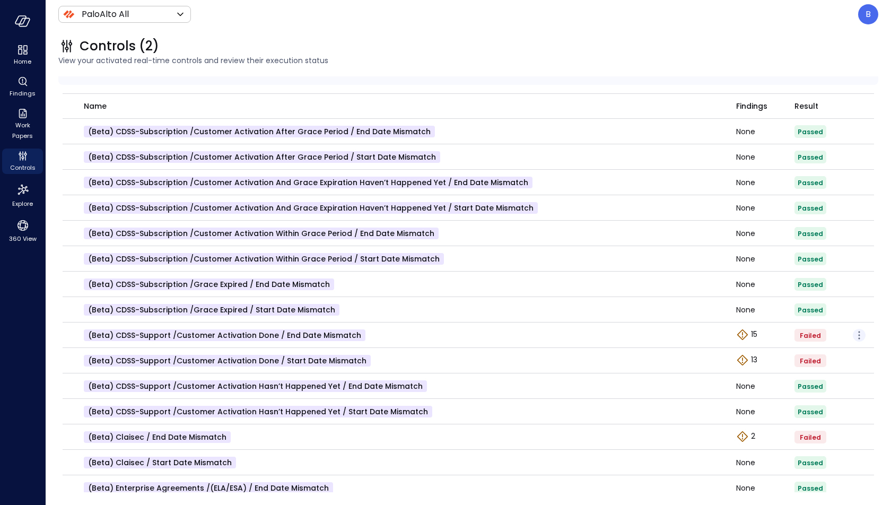
click at [860, 335] on icon "button" at bounding box center [859, 335] width 13 height 13
click at [838, 351] on p "Edit control" at bounding box center [821, 349] width 42 height 11
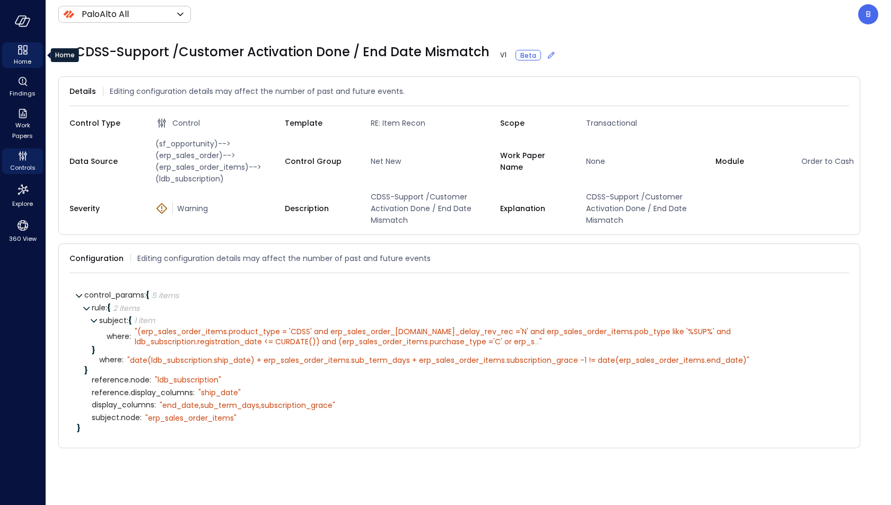
click at [24, 56] on span "Home" at bounding box center [22, 61] width 17 height 11
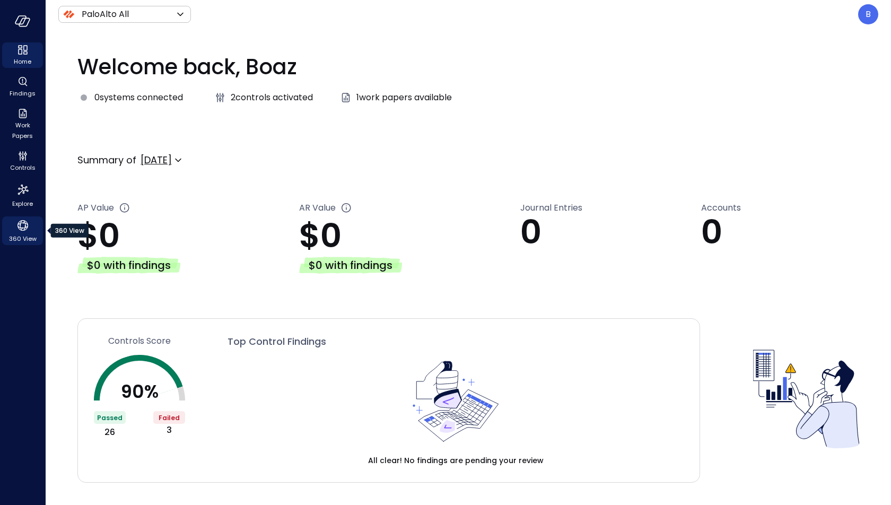
click at [21, 232] on icon "360 View" at bounding box center [23, 225] width 16 height 16
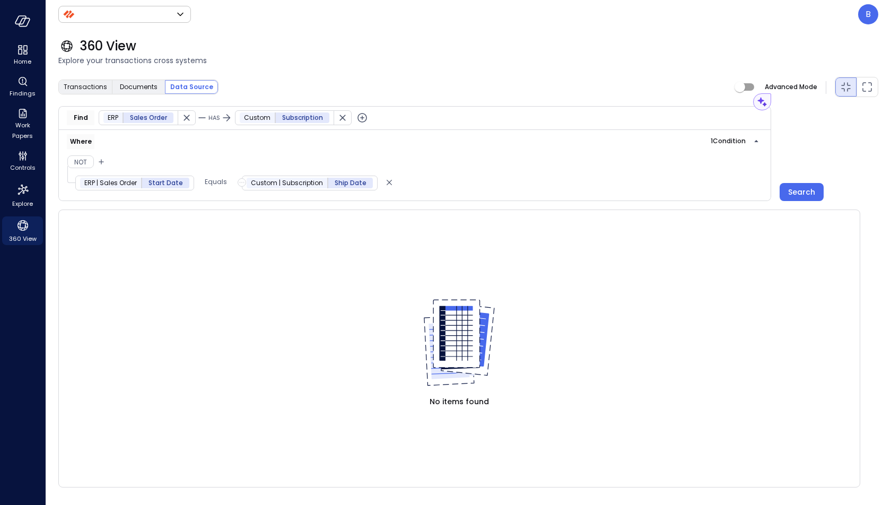
type input "*******"
click at [384, 179] on icon "Delete" at bounding box center [389, 182] width 11 height 13
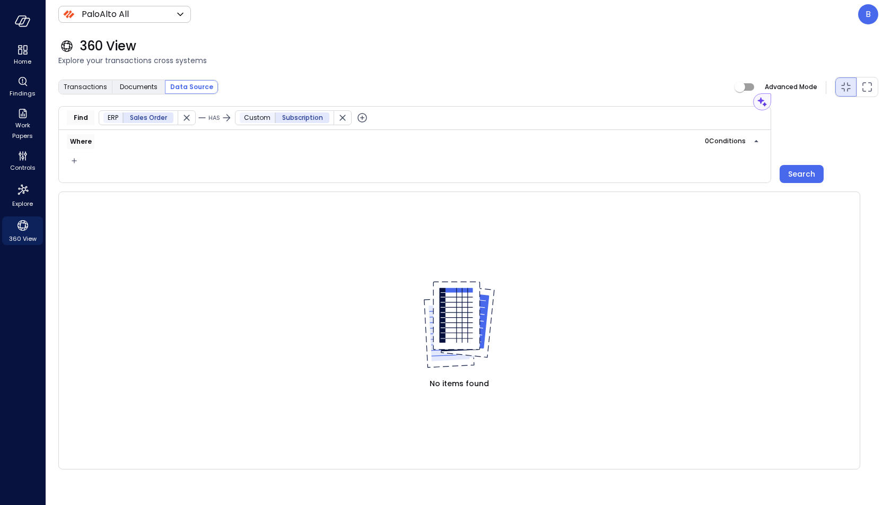
click at [191, 116] on icon "button" at bounding box center [186, 117] width 11 height 11
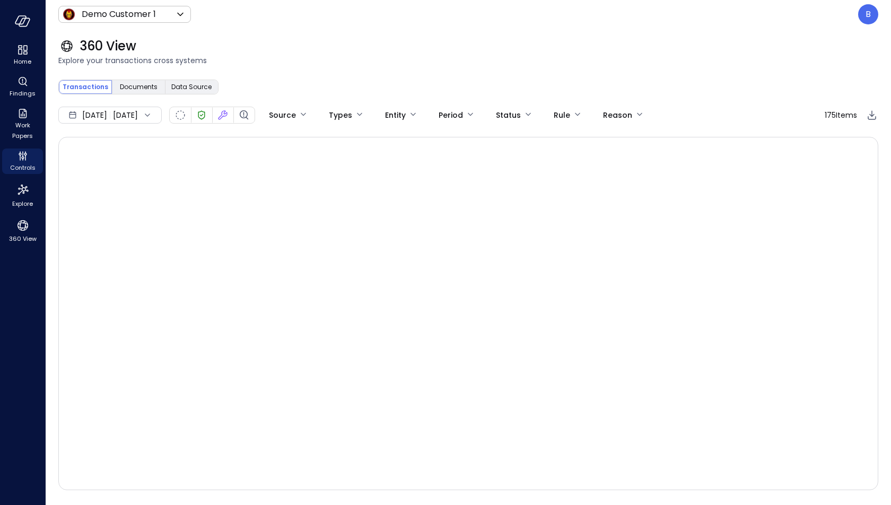
click at [162, 116] on div "[DATE] [DATE]" at bounding box center [109, 115] width 103 height 17
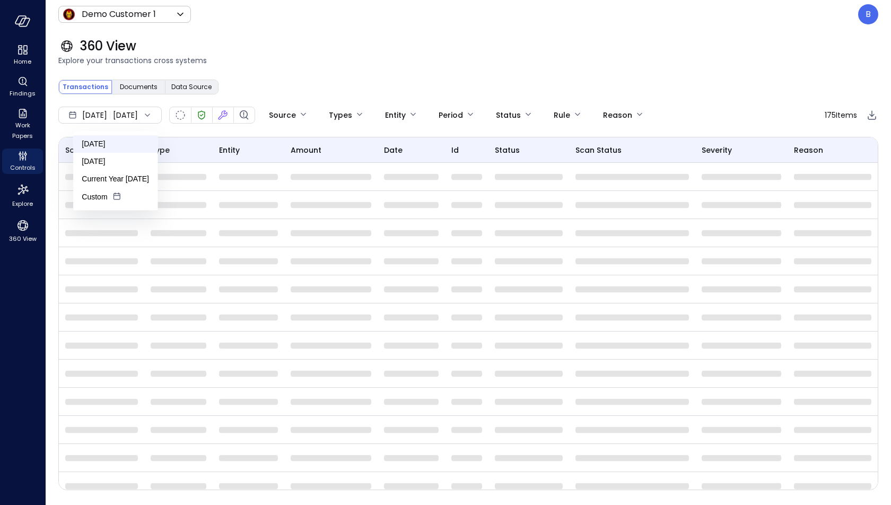
click at [135, 144] on li "[DATE]" at bounding box center [115, 143] width 84 height 17
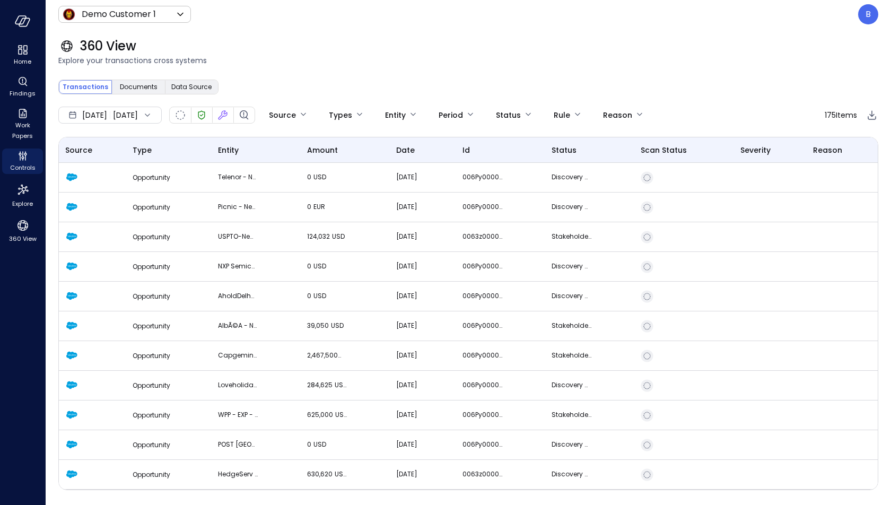
click at [161, 116] on div "[DATE] [DATE]" at bounding box center [109, 115] width 103 height 17
click at [135, 182] on li "Current Year [DATE]" at bounding box center [115, 178] width 84 height 17
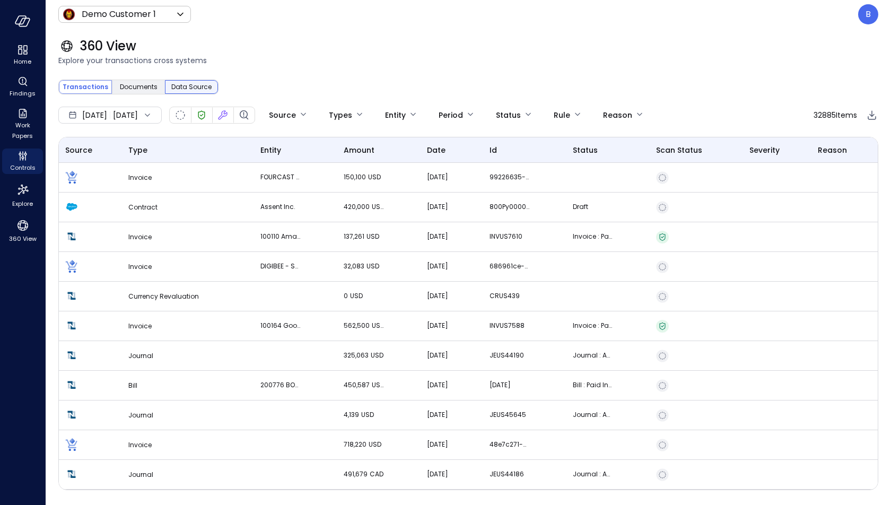
click at [197, 92] on span "Data Source" at bounding box center [191, 87] width 40 height 11
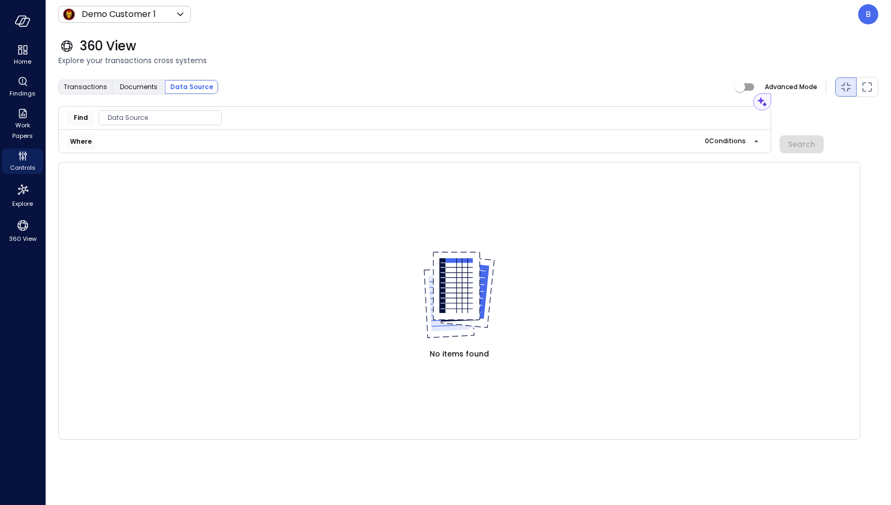
click at [144, 121] on span "Data Source" at bounding box center [160, 117] width 122 height 11
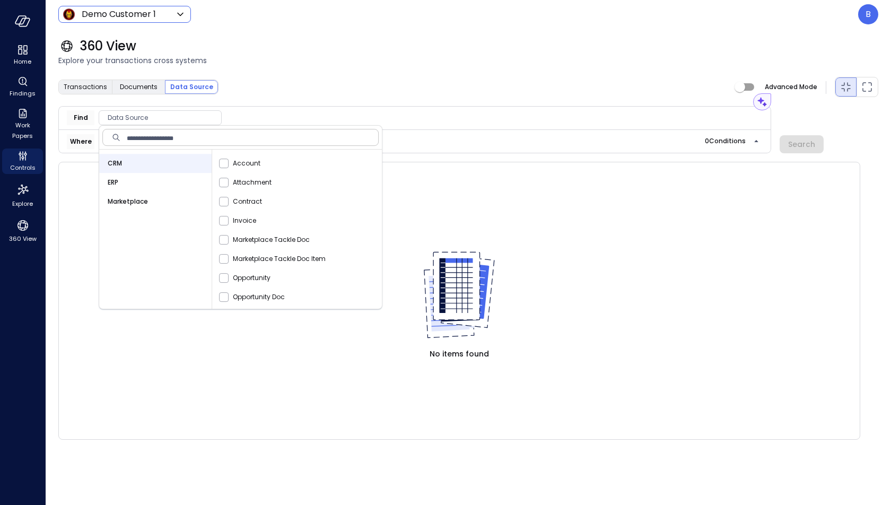
click at [129, 13] on body "Home Findings Work Papers Controls Explore 360 View Demo Customer 1 ***** ​ B 3…" at bounding box center [445, 252] width 891 height 505
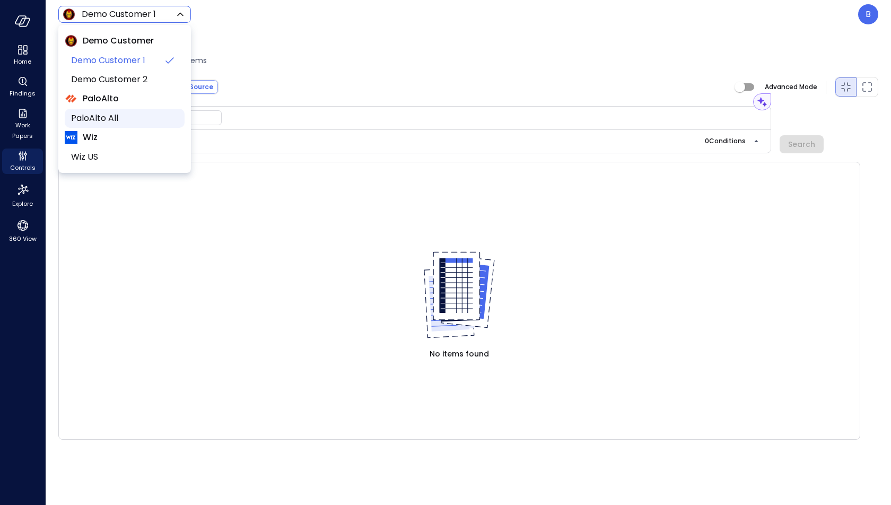
click at [121, 113] on span "PaloAlto All" at bounding box center [123, 118] width 105 height 13
type input "*******"
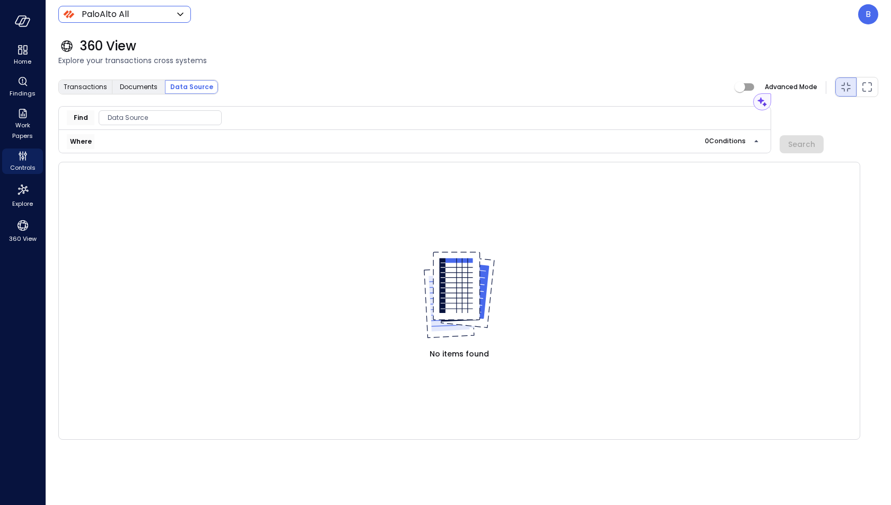
click at [144, 115] on span "Data Source" at bounding box center [160, 117] width 122 height 11
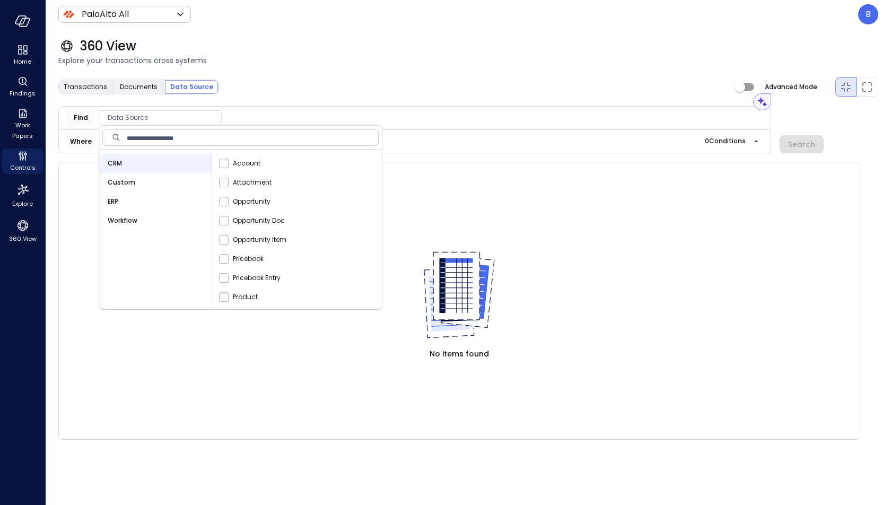
click at [146, 221] on div "Workflow" at bounding box center [155, 220] width 112 height 19
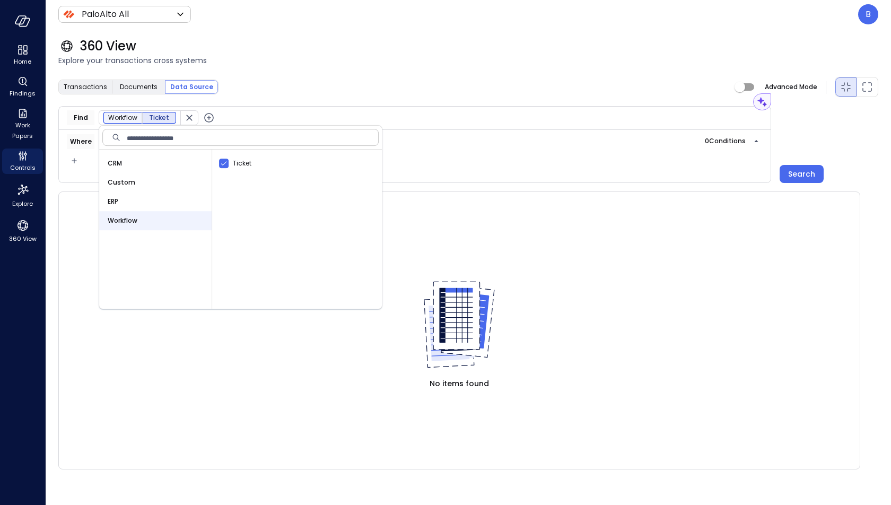
click at [198, 361] on div "No items found" at bounding box center [459, 330] width 802 height 278
